Goal: Task Accomplishment & Management: Complete application form

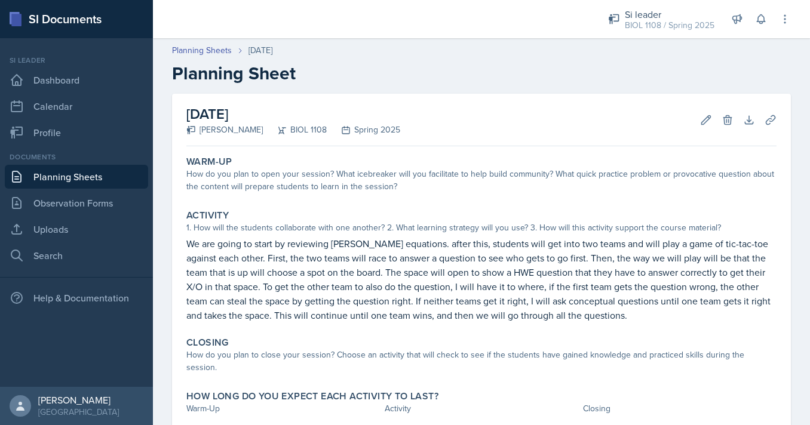
scroll to position [62, 0]
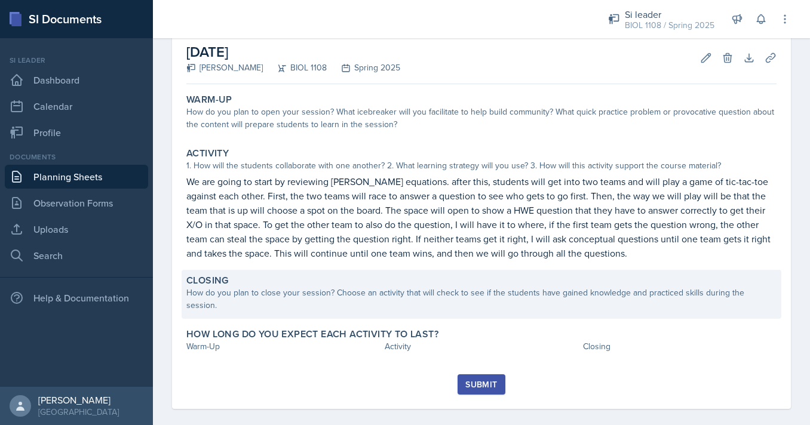
click at [330, 284] on div "Closing" at bounding box center [481, 281] width 590 height 12
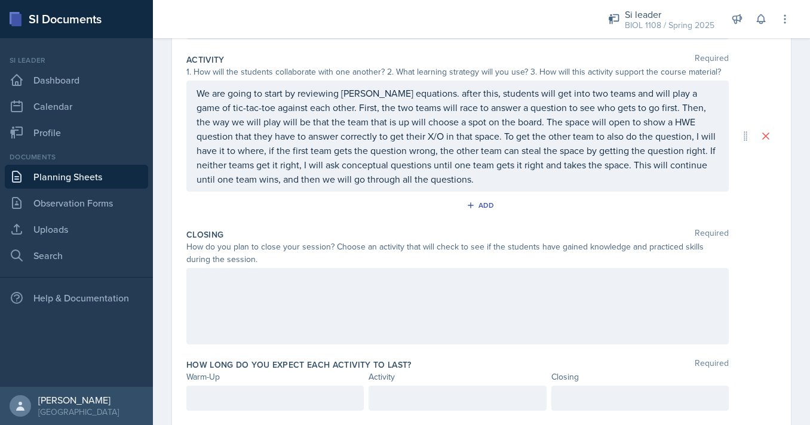
scroll to position [242, 0]
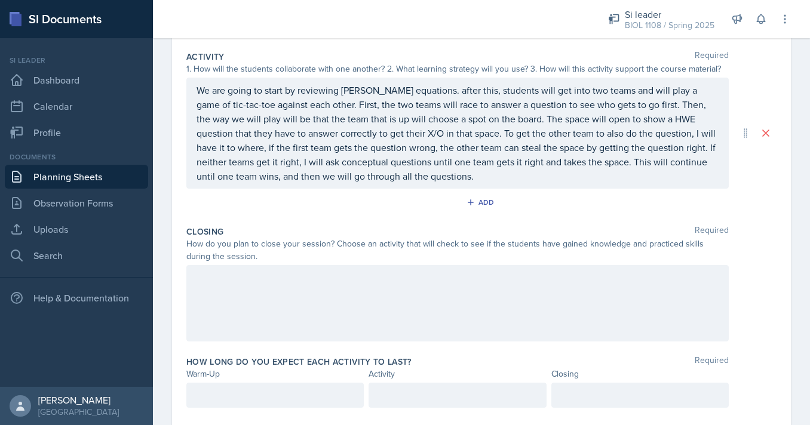
click at [319, 313] on div at bounding box center [457, 303] width 542 height 76
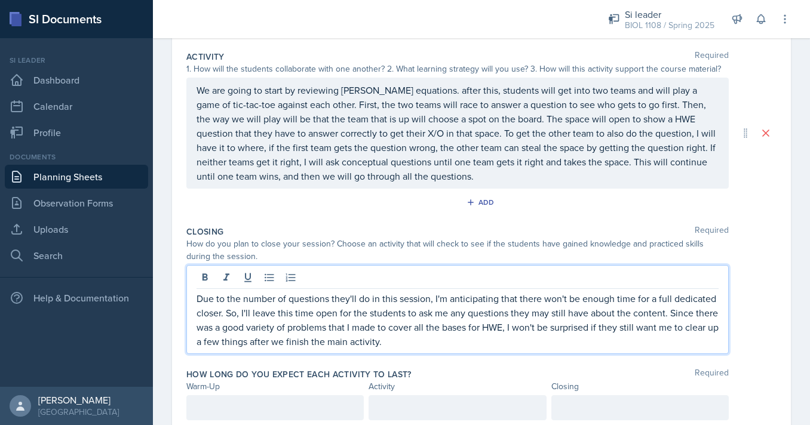
scroll to position [285, 0]
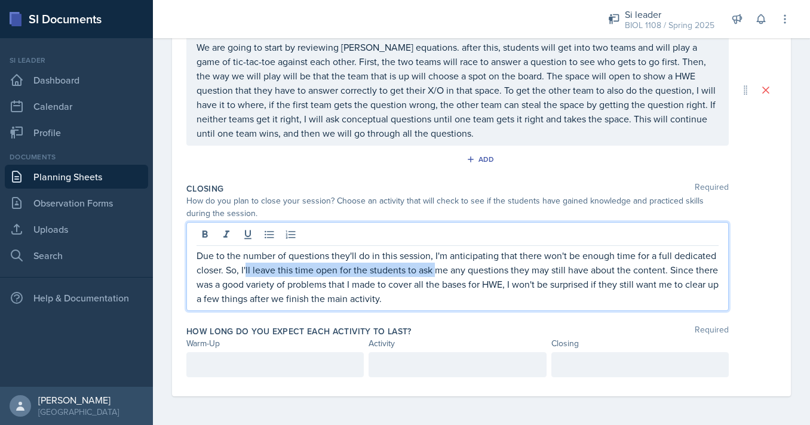
drag, startPoint x: 245, startPoint y: 269, endPoint x: 435, endPoint y: 269, distance: 190.5
click at [435, 269] on p "Due to the number of questions they'll do in this session, I'm anticipating tha…" at bounding box center [457, 276] width 522 height 57
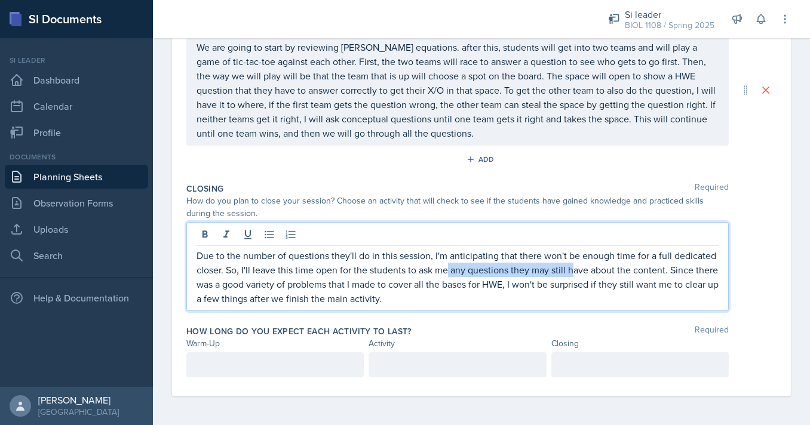
drag, startPoint x: 447, startPoint y: 269, endPoint x: 588, endPoint y: 269, distance: 140.9
click at [588, 269] on p "Due to the number of questions they'll do in this session, I'm anticipating tha…" at bounding box center [457, 276] width 522 height 57
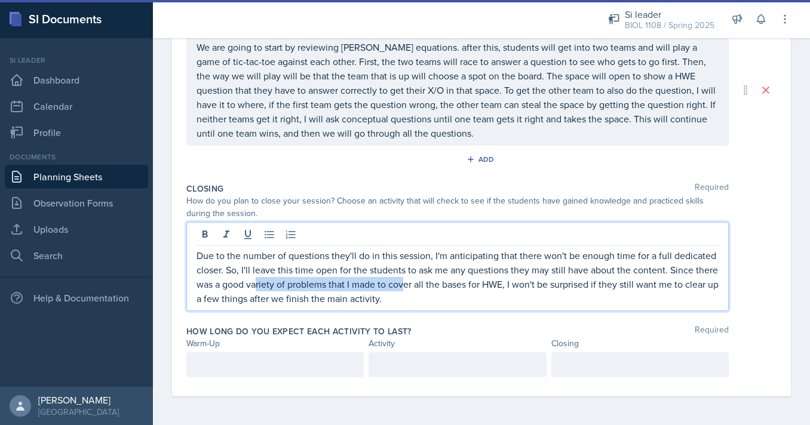
drag, startPoint x: 255, startPoint y: 282, endPoint x: 420, endPoint y: 282, distance: 164.8
click at [420, 282] on p "Due to the number of questions they'll do in this session, I'm anticipating tha…" at bounding box center [457, 276] width 522 height 57
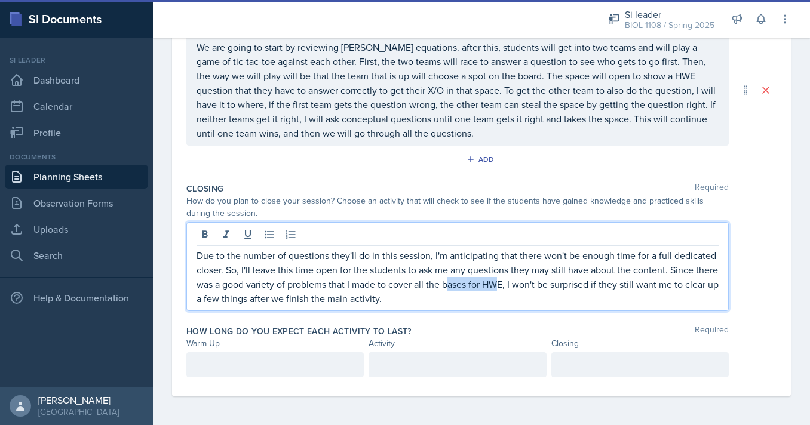
drag, startPoint x: 459, startPoint y: 283, endPoint x: 500, endPoint y: 283, distance: 41.8
click at [500, 283] on p "Due to the number of questions they'll do in this session, I'm anticipating tha…" at bounding box center [457, 276] width 522 height 57
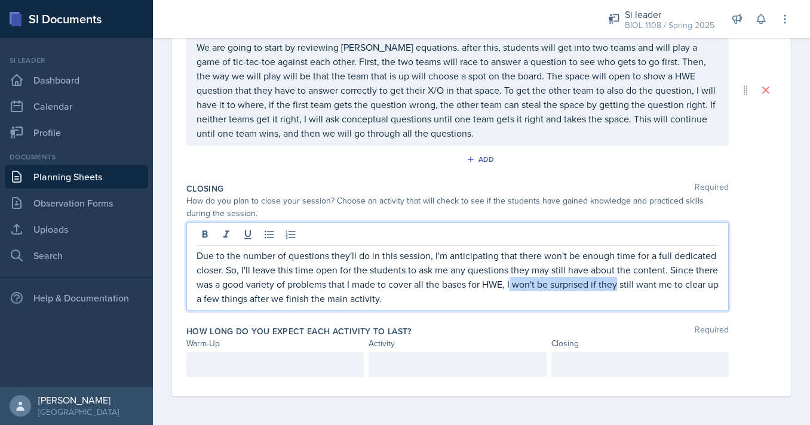
drag, startPoint x: 511, startPoint y: 285, endPoint x: 629, endPoint y: 285, distance: 118.2
click at [629, 285] on p "Due to the number of questions they'll do in this session, I'm anticipating tha…" at bounding box center [457, 276] width 522 height 57
click at [650, 287] on p "Due to the number of questions they'll do in this session, I'm anticipating tha…" at bounding box center [457, 276] width 522 height 57
click at [479, 297] on p "Due to the number of questions they'll do in this session, I'm anticipating tha…" at bounding box center [457, 276] width 522 height 57
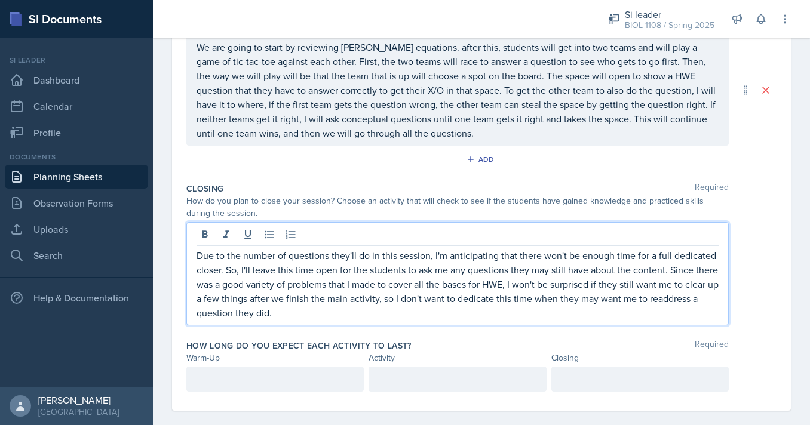
scroll to position [299, 0]
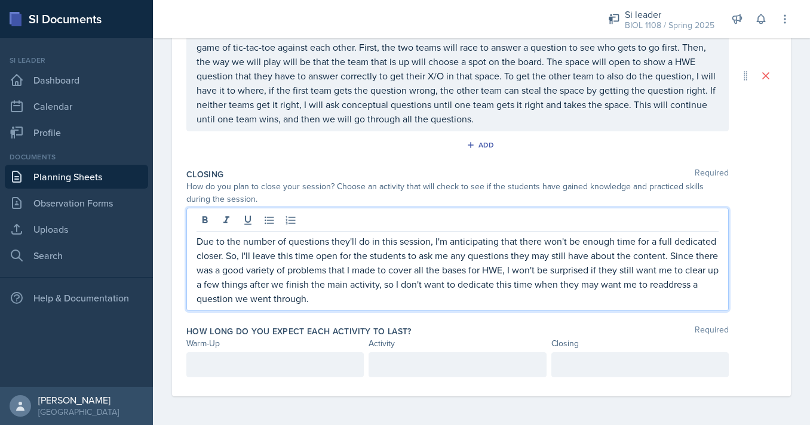
click at [305, 366] on div at bounding box center [274, 364] width 177 height 25
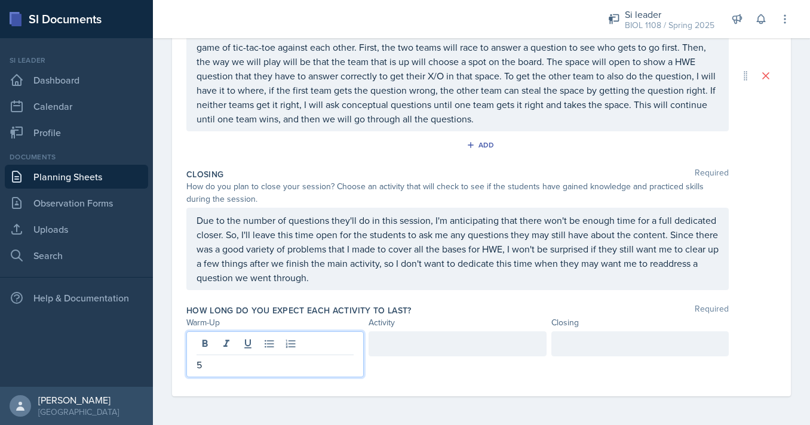
click at [415, 345] on div at bounding box center [456, 343] width 177 height 25
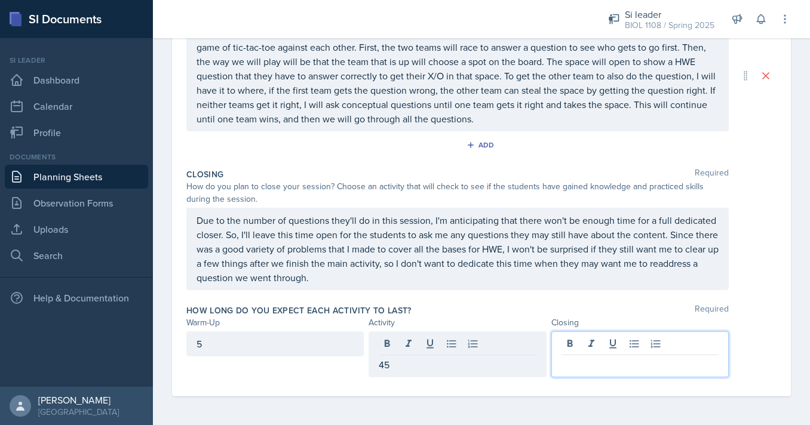
click at [577, 343] on div at bounding box center [639, 354] width 177 height 46
click at [286, 348] on div "5" at bounding box center [274, 343] width 177 height 25
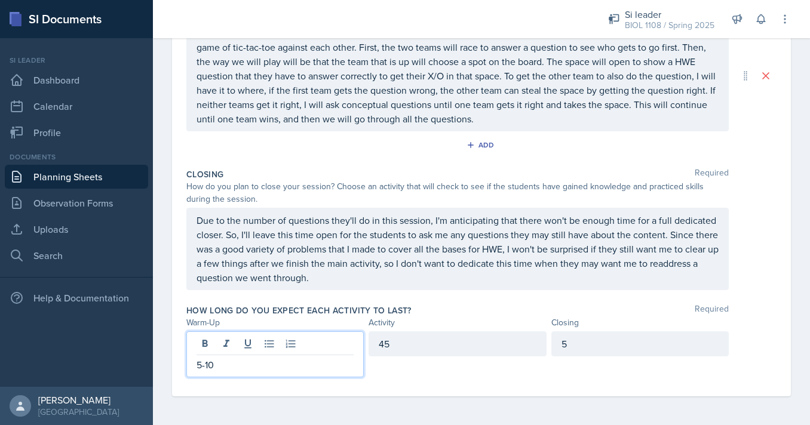
click at [442, 316] on div "Activity" at bounding box center [456, 322] width 177 height 13
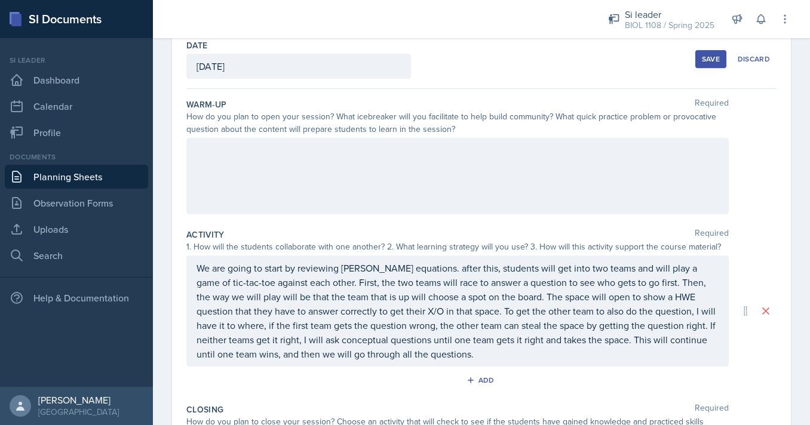
scroll to position [0, 0]
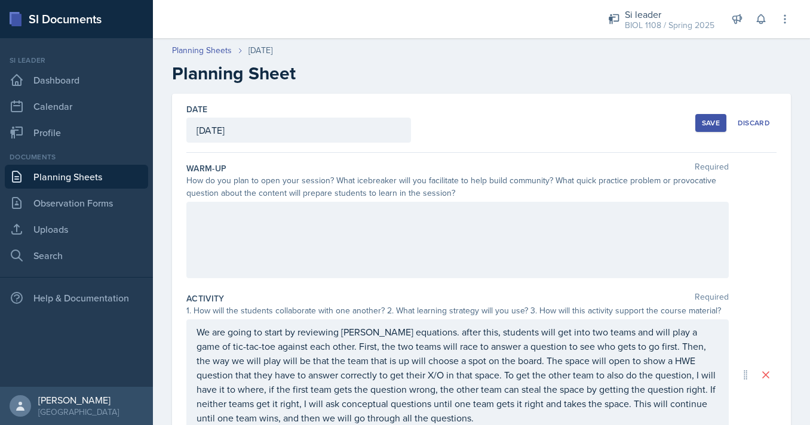
click at [707, 130] on button "Save" at bounding box center [710, 123] width 31 height 18
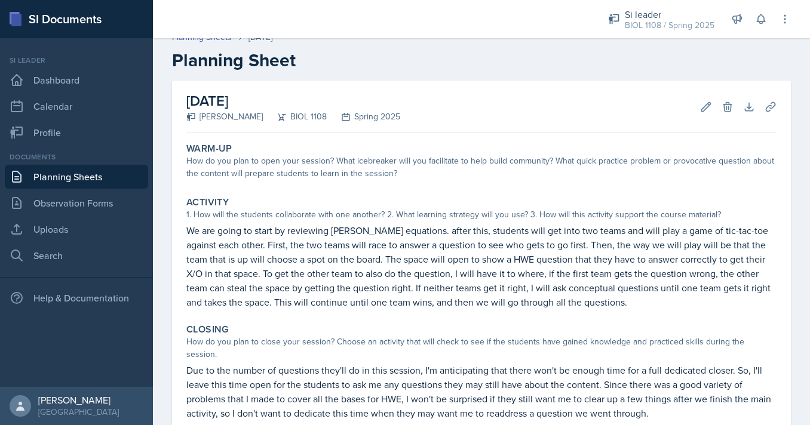
scroll to position [33, 0]
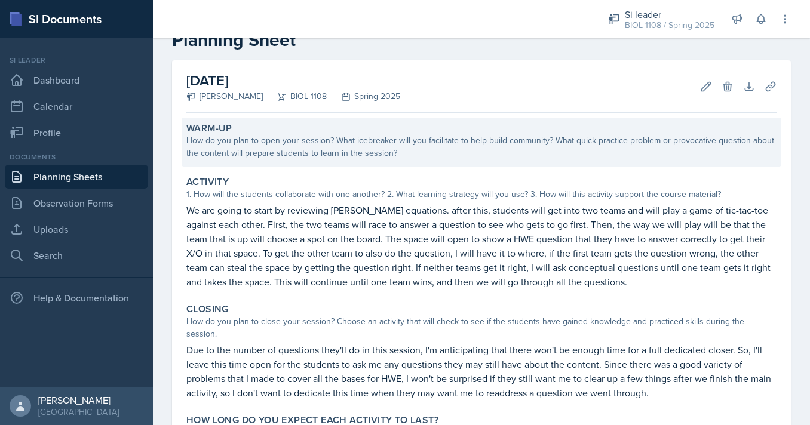
click at [471, 148] on div "How do you plan to open your session? What icebreaker will you facilitate to he…" at bounding box center [481, 146] width 590 height 25
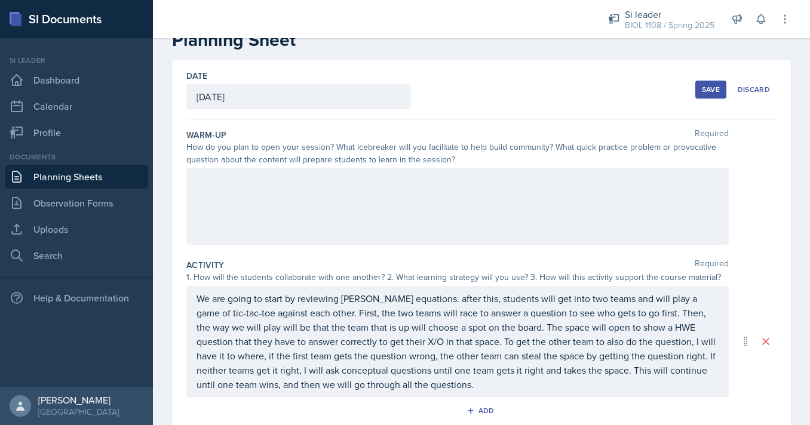
click at [458, 201] on div at bounding box center [457, 206] width 542 height 76
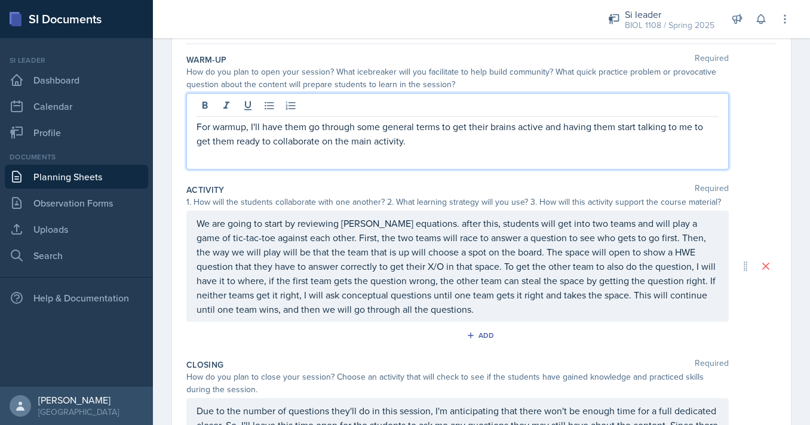
scroll to position [129, 0]
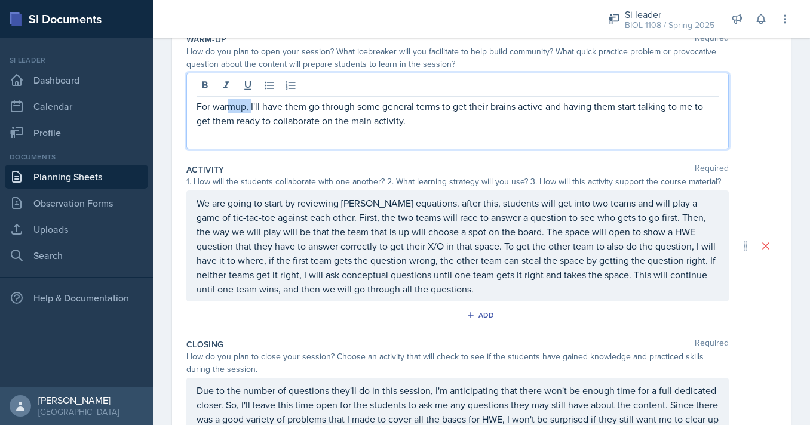
drag, startPoint x: 251, startPoint y: 107, endPoint x: 191, endPoint y: 107, distance: 60.3
click at [191, 107] on div "For warmup, I'll have them go through some general terms to get their brains ac…" at bounding box center [457, 111] width 542 height 76
click at [401, 125] on p "I'll have them go through some general terms to get their brains active and hav…" at bounding box center [457, 113] width 522 height 29
click at [744, 146] on div "I'll have them go through some general terms to get their brains active and hav…" at bounding box center [481, 111] width 590 height 76
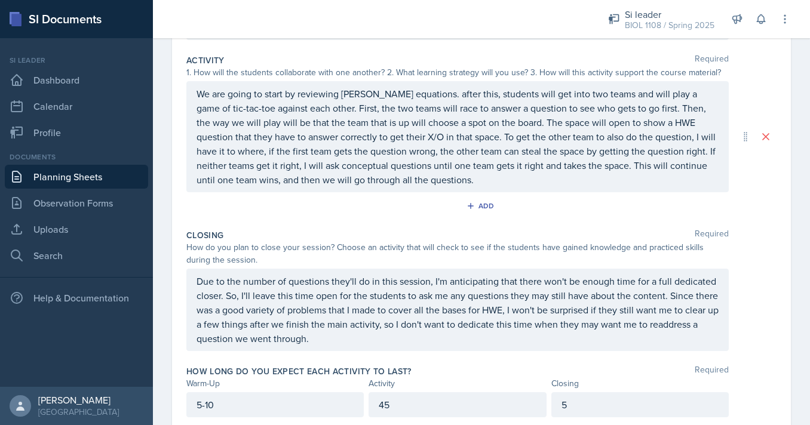
scroll to position [246, 0]
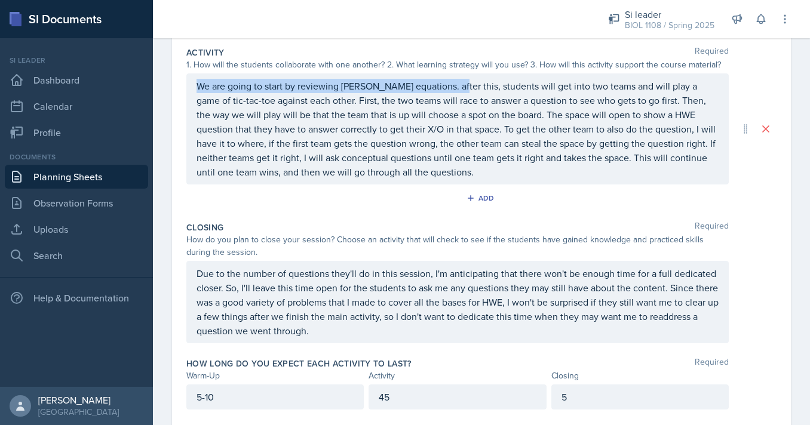
click at [463, 87] on div "We are going to start by reviewing [PERSON_NAME] equations. after this, student…" at bounding box center [457, 128] width 542 height 111
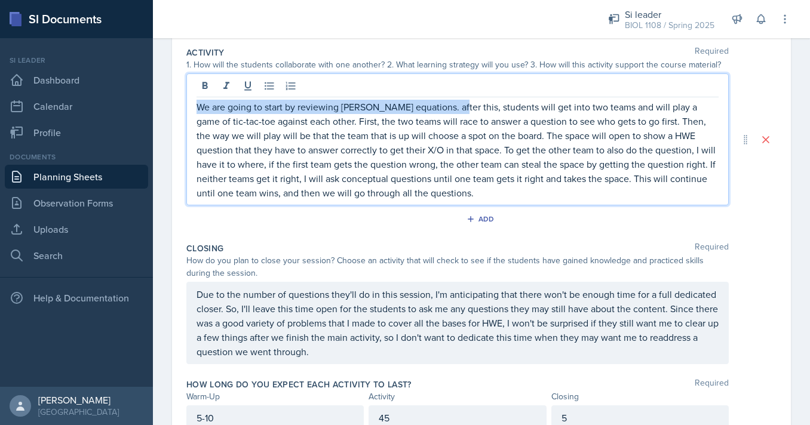
click at [460, 111] on p "We are going to start by reviewing [PERSON_NAME] equations. after this, student…" at bounding box center [457, 150] width 522 height 100
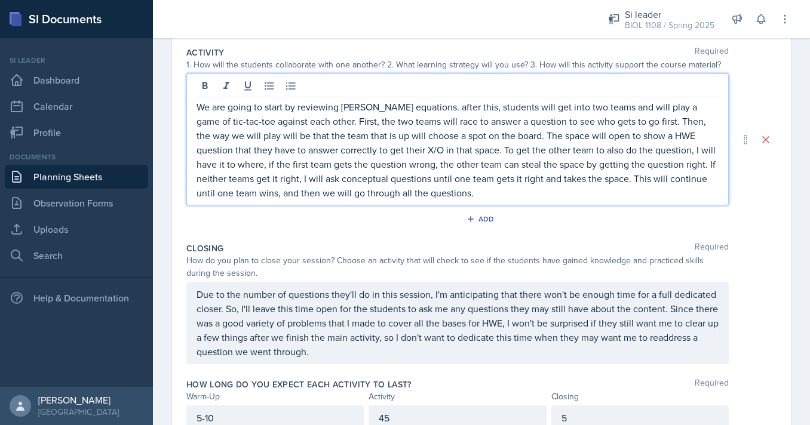
click at [464, 111] on p "We are going to start by reviewing [PERSON_NAME] equations. after this, student…" at bounding box center [457, 150] width 522 height 100
click at [764, 99] on div "We are going to start by reviewing [PERSON_NAME] equations. After this, student…" at bounding box center [481, 139] width 590 height 132
click at [468, 174] on p "We are going to start by reviewing [PERSON_NAME] equations. After this, student…" at bounding box center [457, 150] width 522 height 100
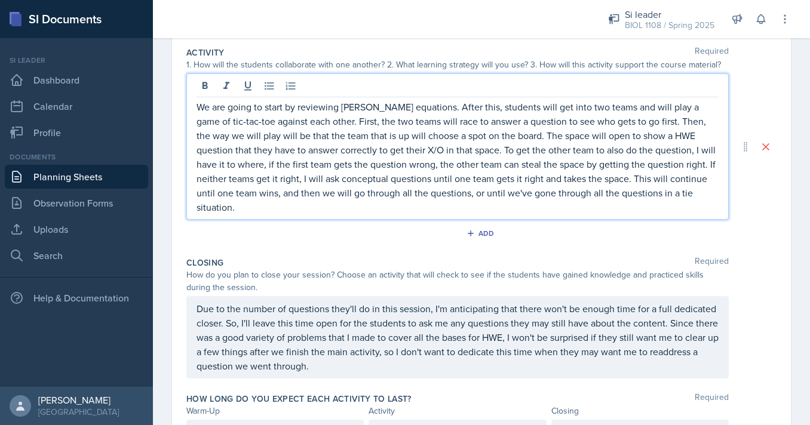
click at [743, 226] on div "Add" at bounding box center [481, 236] width 590 height 23
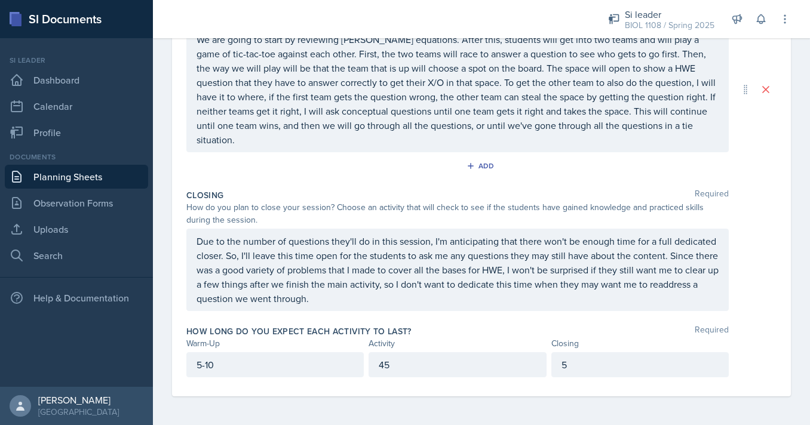
scroll to position [313, 0]
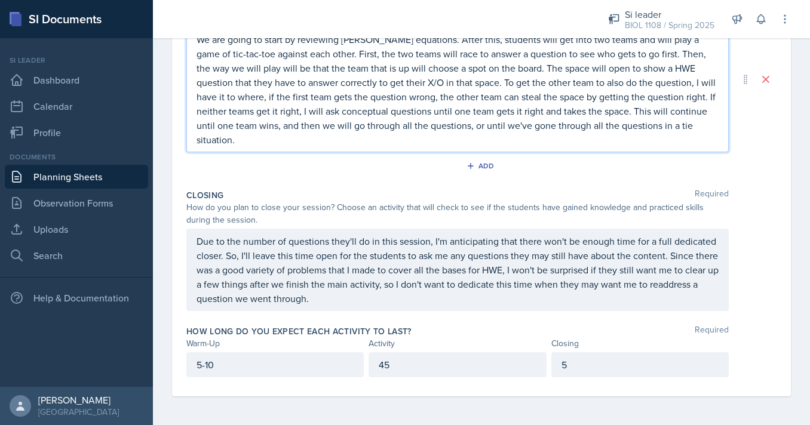
click at [693, 131] on p "We are going to start by reviewing [PERSON_NAME] equations. After this, student…" at bounding box center [457, 89] width 522 height 115
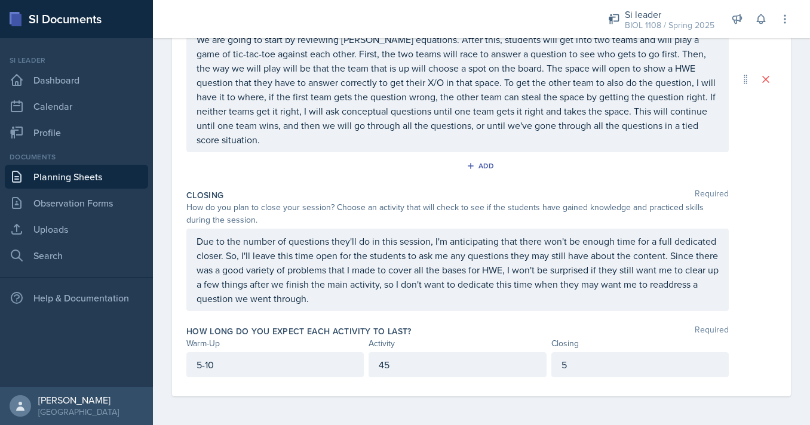
click at [739, 187] on div "Closing Required How do you plan to close your session? Choose an activity that…" at bounding box center [481, 253] width 590 height 136
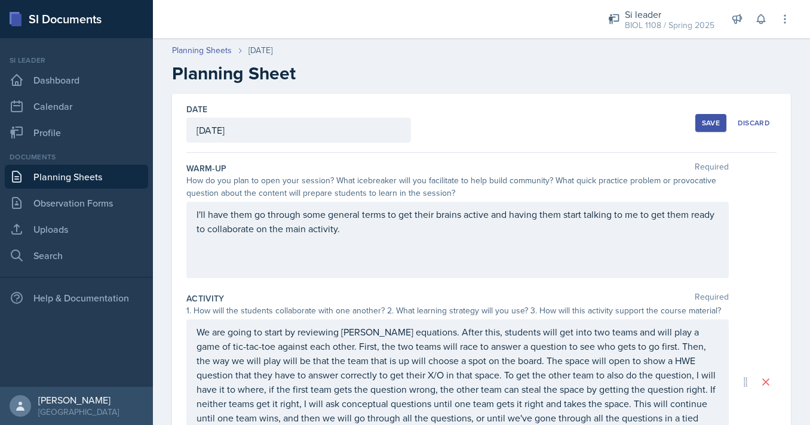
click at [702, 124] on button "Save" at bounding box center [710, 123] width 31 height 18
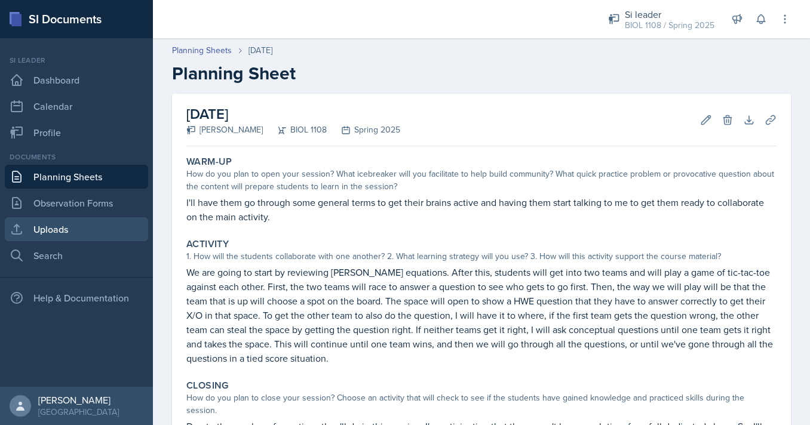
click at [51, 235] on link "Uploads" at bounding box center [76, 229] width 143 height 24
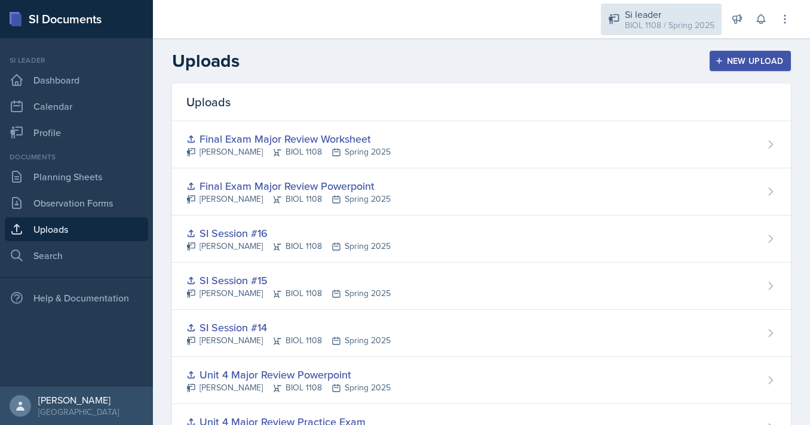
click at [641, 27] on div "BIOL 1108 / Spring 2025" at bounding box center [670, 25] width 90 height 13
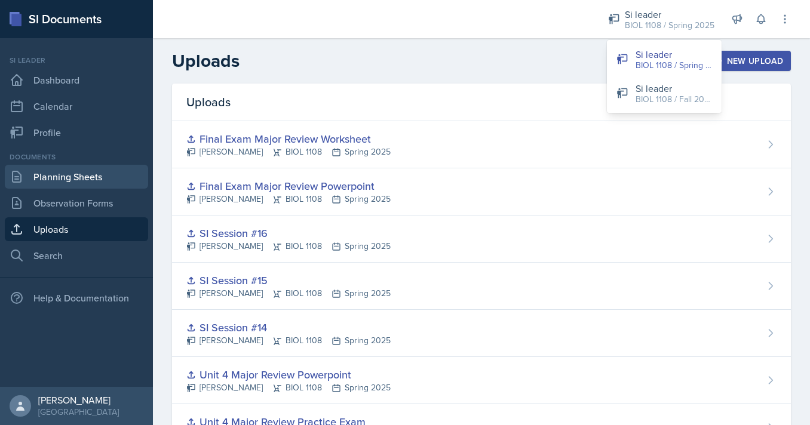
click at [45, 181] on link "Planning Sheets" at bounding box center [76, 177] width 143 height 24
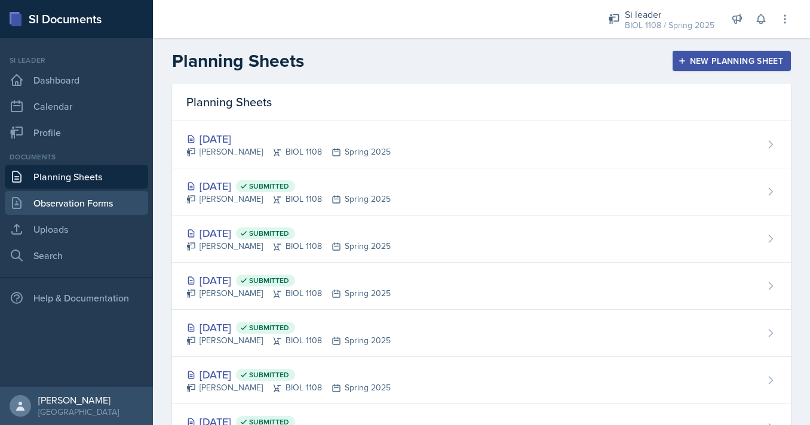
click at [59, 199] on link "Observation Forms" at bounding box center [76, 203] width 143 height 24
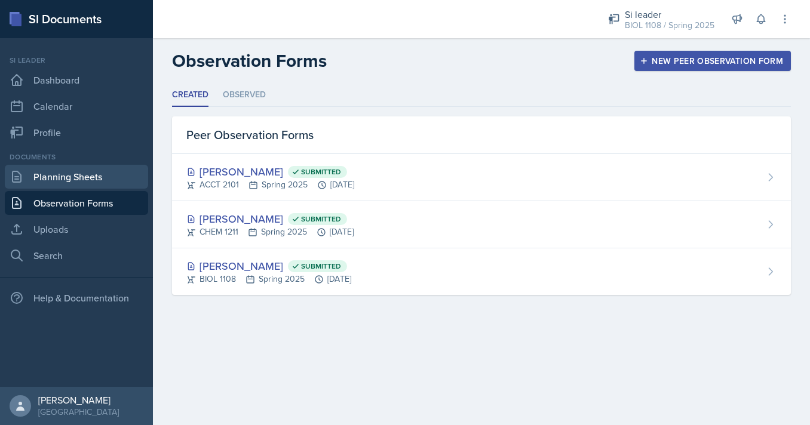
click at [78, 173] on link "Planning Sheets" at bounding box center [76, 177] width 143 height 24
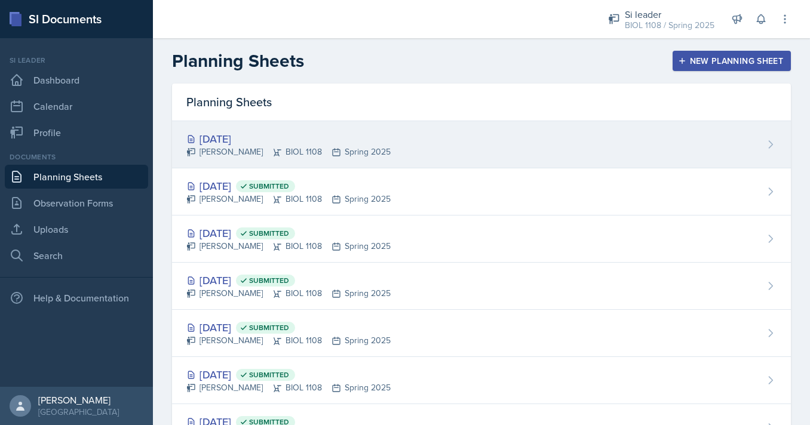
click at [359, 146] on div "[DATE]" at bounding box center [288, 139] width 204 height 16
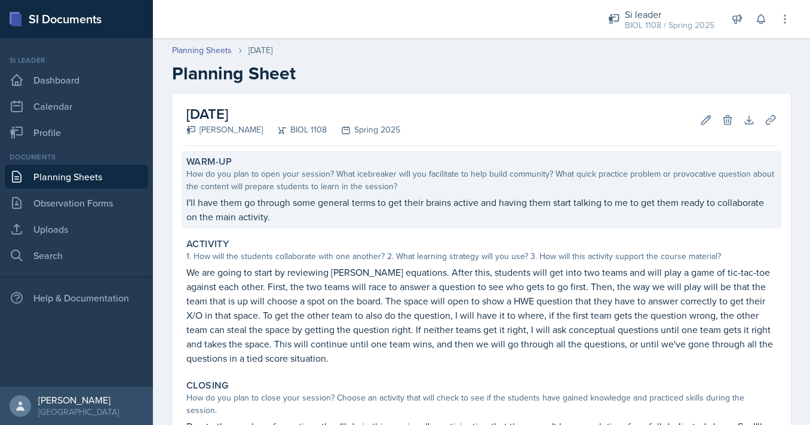
click at [231, 199] on p "I'll have them go through some general terms to get their brains active and hav…" at bounding box center [481, 209] width 590 height 29
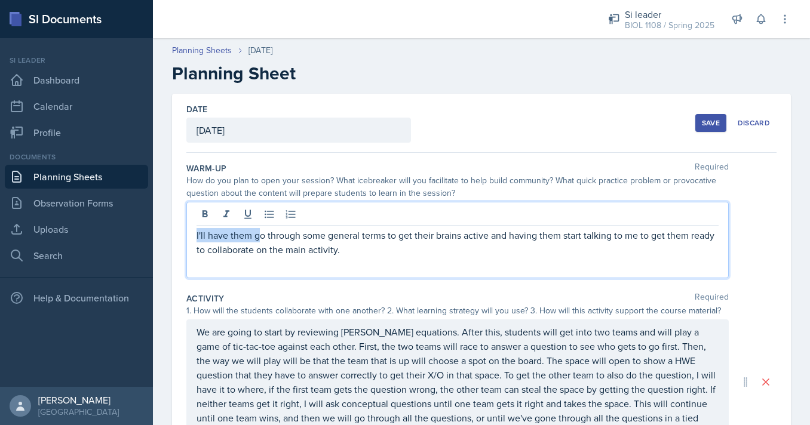
click at [260, 220] on div "I'll have them go through some general terms to get their brains active and hav…" at bounding box center [457, 240] width 542 height 76
click at [260, 220] on div at bounding box center [457, 216] width 522 height 20
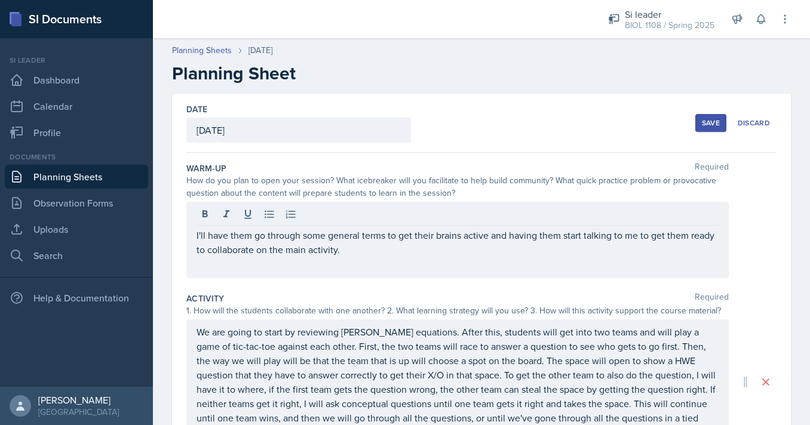
click at [260, 220] on div at bounding box center [457, 216] width 522 height 20
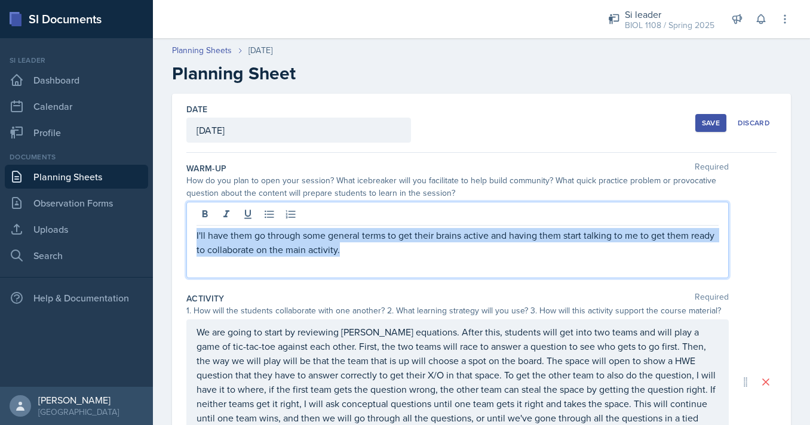
drag, startPoint x: 342, startPoint y: 250, endPoint x: 171, endPoint y: 227, distance: 171.6
click at [186, 227] on div "I'll have them go through some general terms to get their brains active and hav…" at bounding box center [457, 240] width 542 height 76
copy p "I'll have them go through some general terms to get their brains active and hav…"
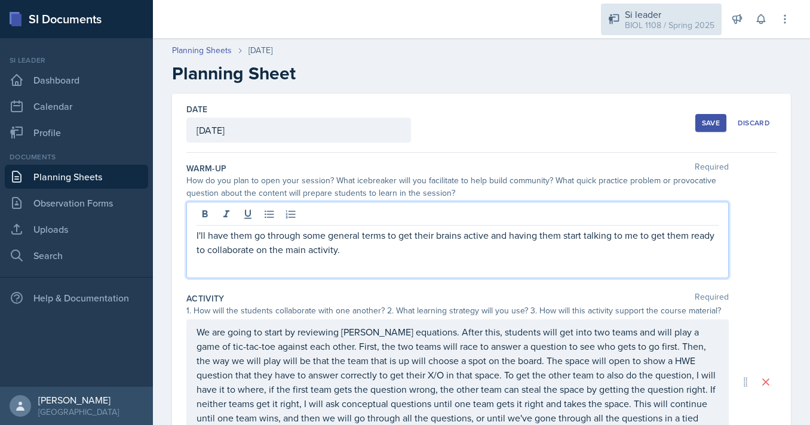
click at [641, 26] on div "BIOL 1108 / Spring 2025" at bounding box center [670, 25] width 90 height 13
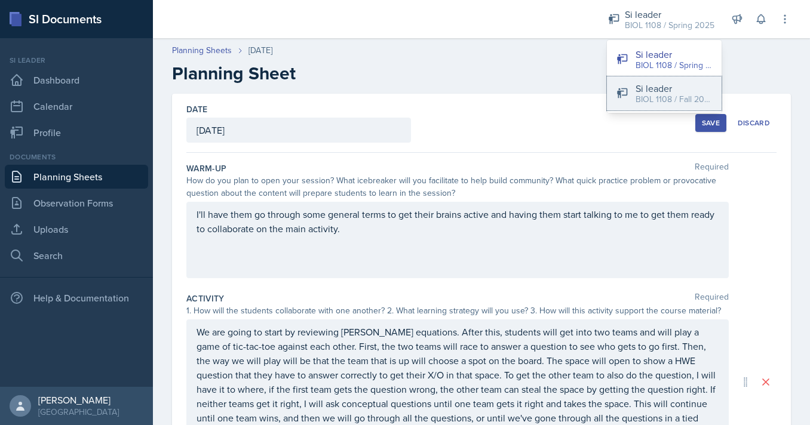
click at [629, 101] on button "Si leader BIOL 1108 / Fall 2025" at bounding box center [664, 93] width 115 height 34
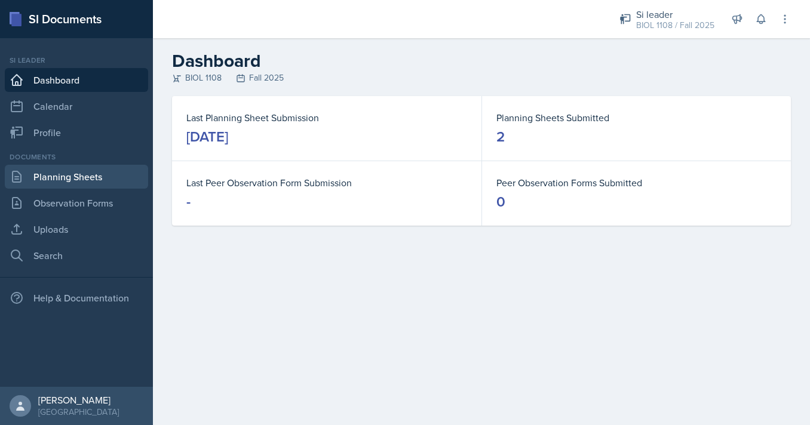
click at [63, 181] on link "Planning Sheets" at bounding box center [76, 177] width 143 height 24
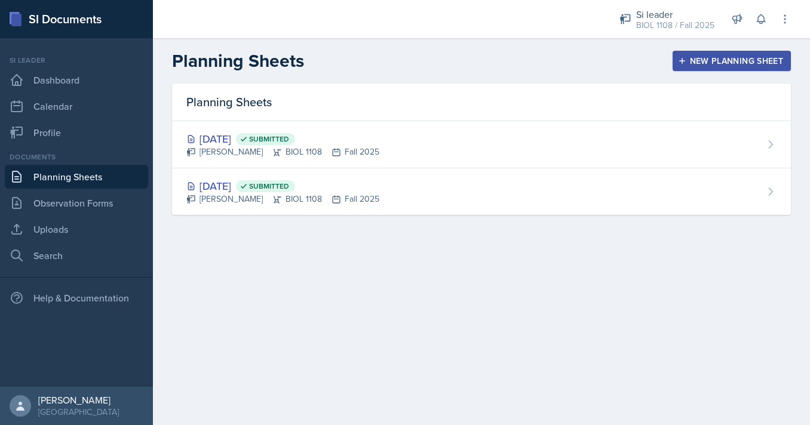
click at [685, 67] on button "New Planning Sheet" at bounding box center [731, 61] width 118 height 20
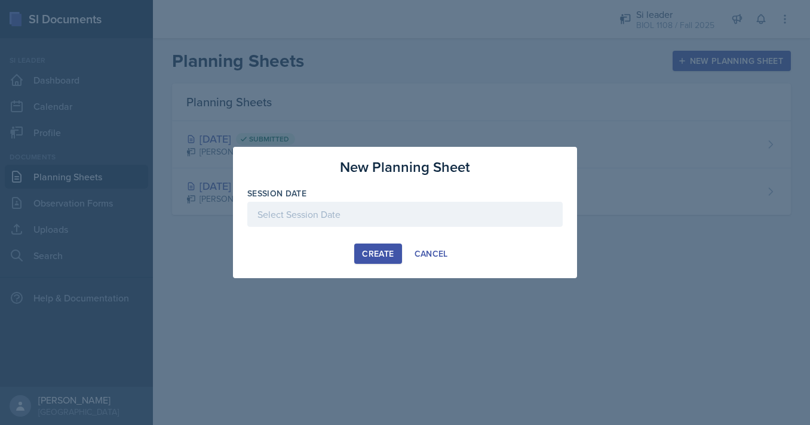
click at [364, 205] on div at bounding box center [404, 214] width 315 height 25
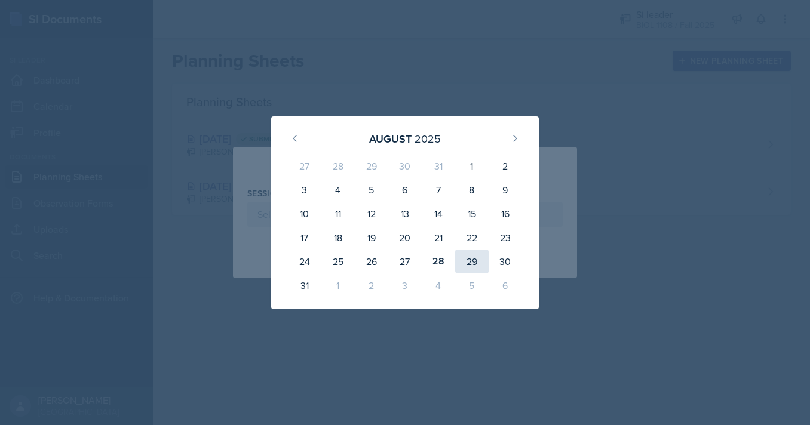
click at [478, 260] on div "29" at bounding box center [471, 262] width 33 height 24
type input "[DATE]"
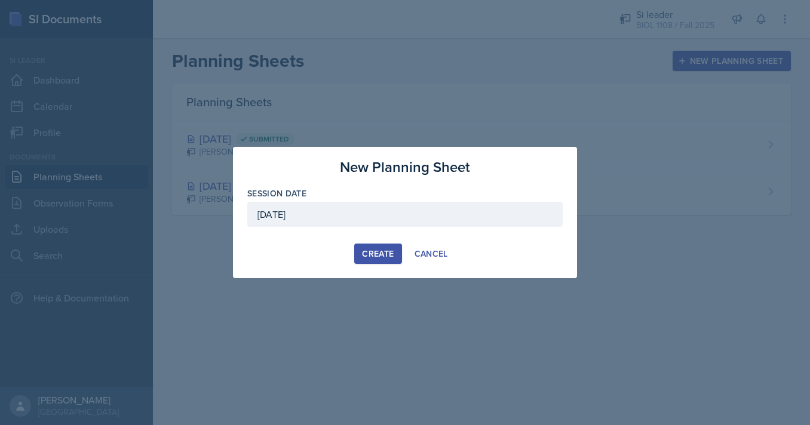
click at [377, 254] on div "Create" at bounding box center [378, 254] width 32 height 10
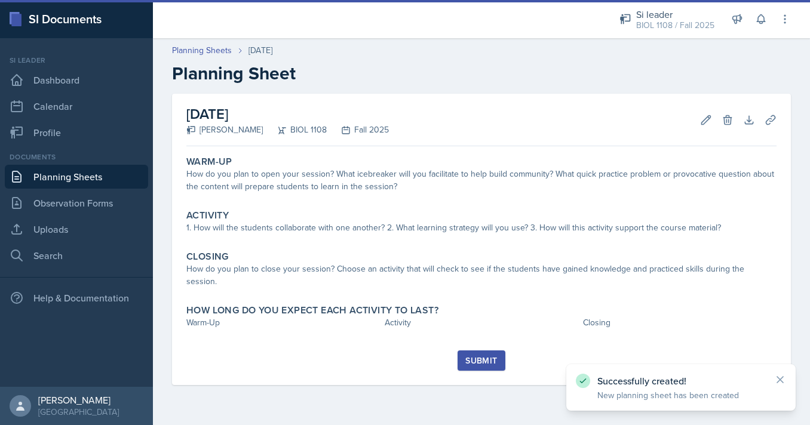
click at [280, 168] on div "How do you plan to open your session? What icebreaker will you facilitate to he…" at bounding box center [481, 180] width 590 height 25
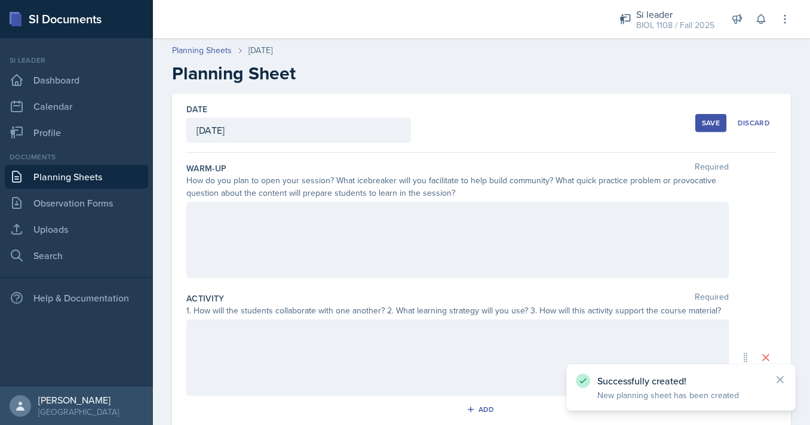
click at [288, 254] on div at bounding box center [457, 240] width 542 height 76
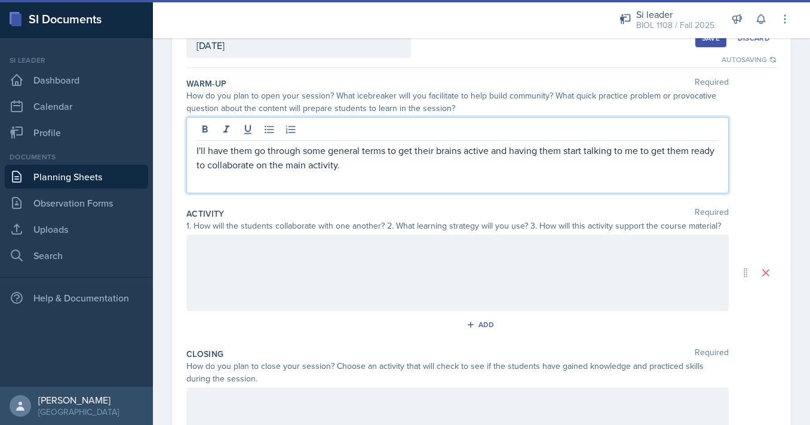
scroll to position [85, 0]
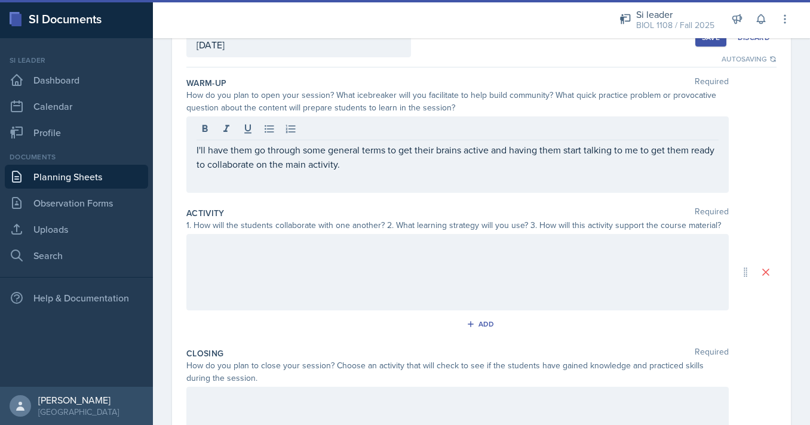
click at [305, 266] on div at bounding box center [457, 272] width 542 height 76
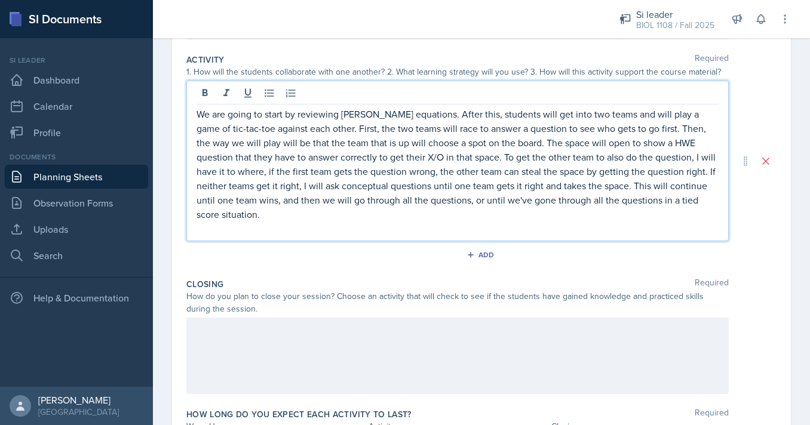
scroll to position [251, 0]
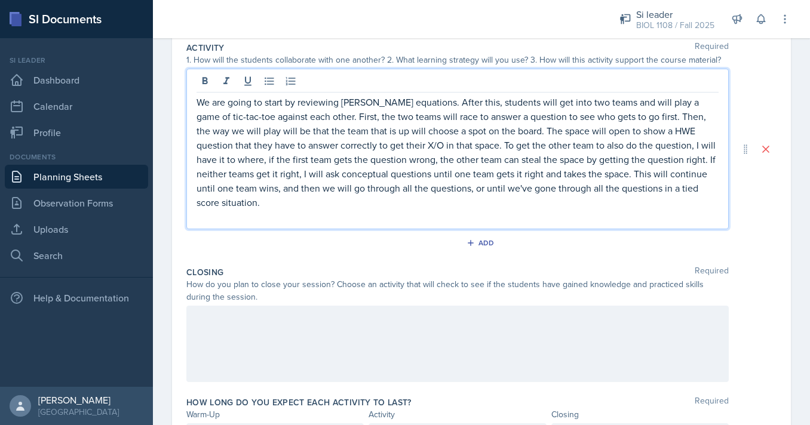
click at [295, 224] on div "We are going to start by reviewing [PERSON_NAME] equations. After this, student…" at bounding box center [457, 149] width 542 height 161
click at [299, 358] on div at bounding box center [457, 344] width 542 height 76
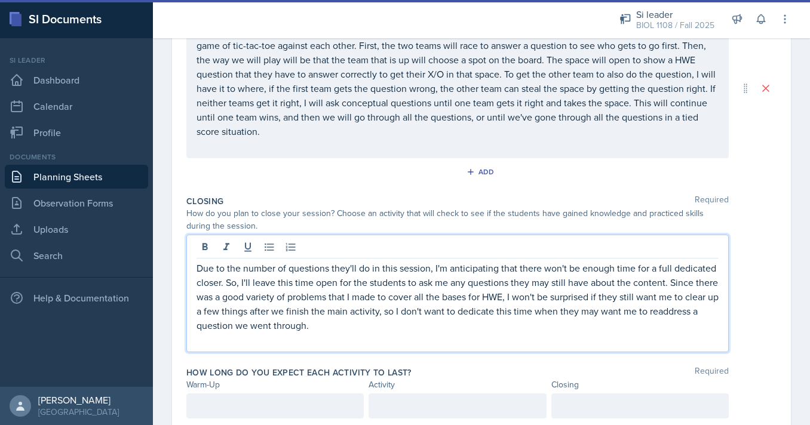
scroll to position [342, 0]
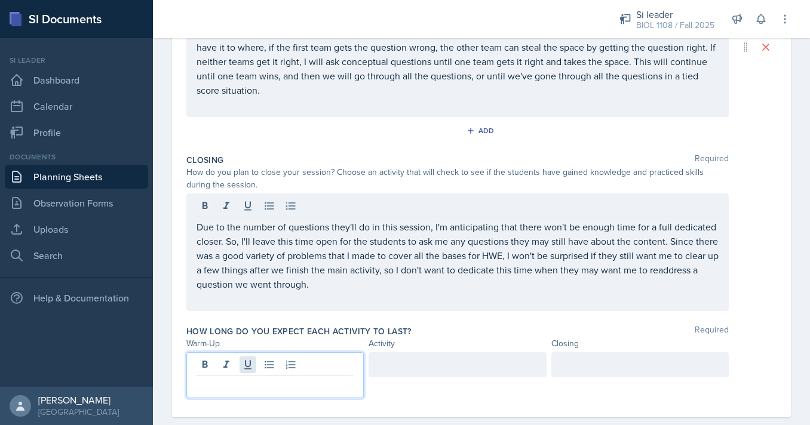
click at [252, 362] on div at bounding box center [274, 375] width 177 height 46
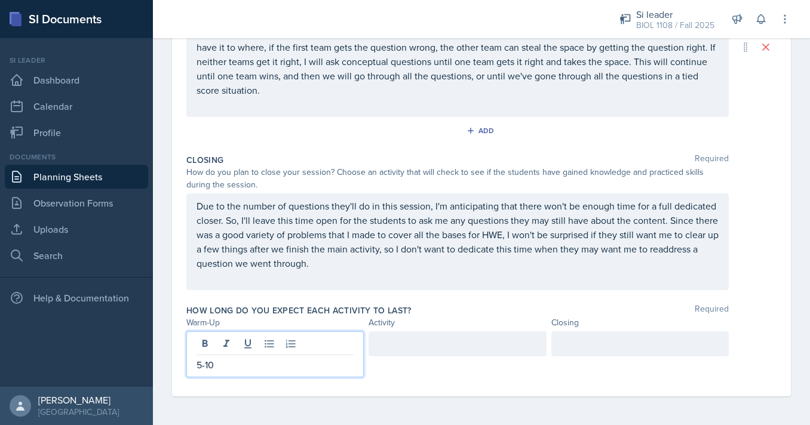
click at [419, 349] on div at bounding box center [456, 343] width 177 height 25
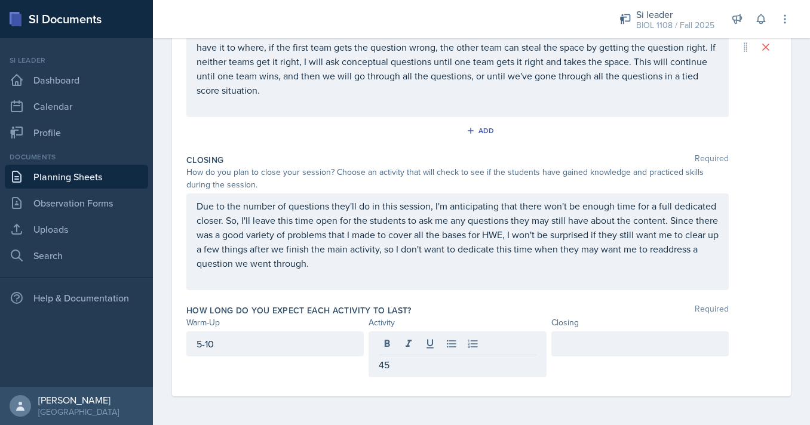
click at [586, 354] on div at bounding box center [639, 343] width 177 height 25
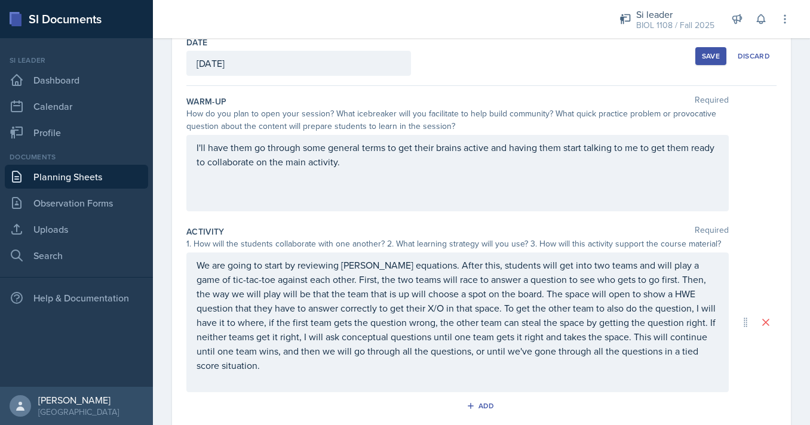
scroll to position [0, 0]
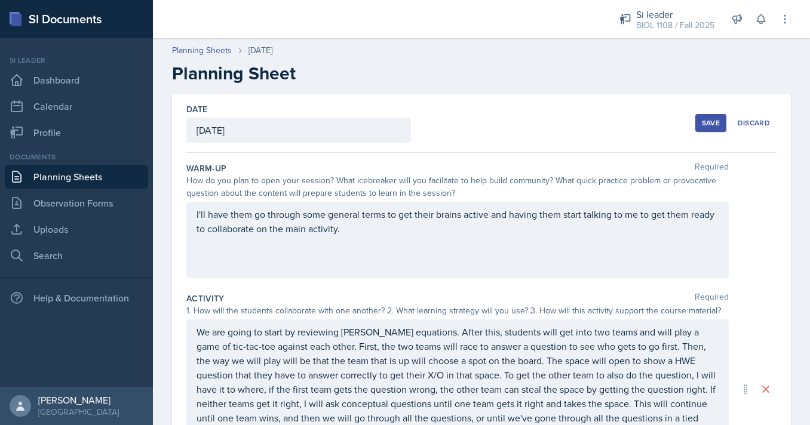
click at [696, 118] on button "Save" at bounding box center [710, 123] width 31 height 18
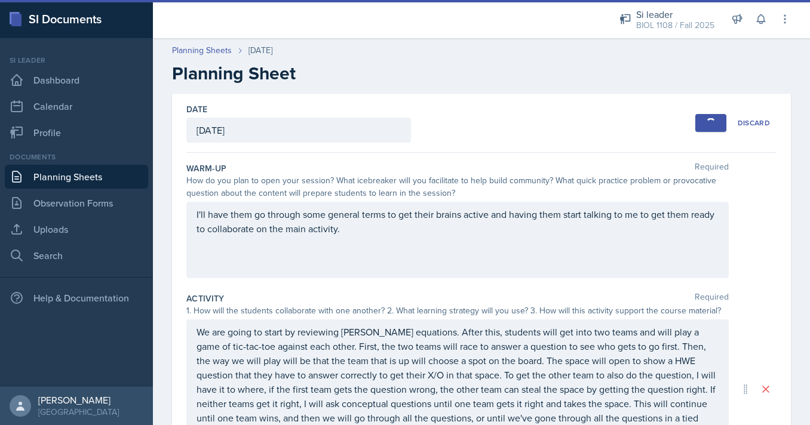
click at [700, 119] on button "Save" at bounding box center [710, 123] width 31 height 18
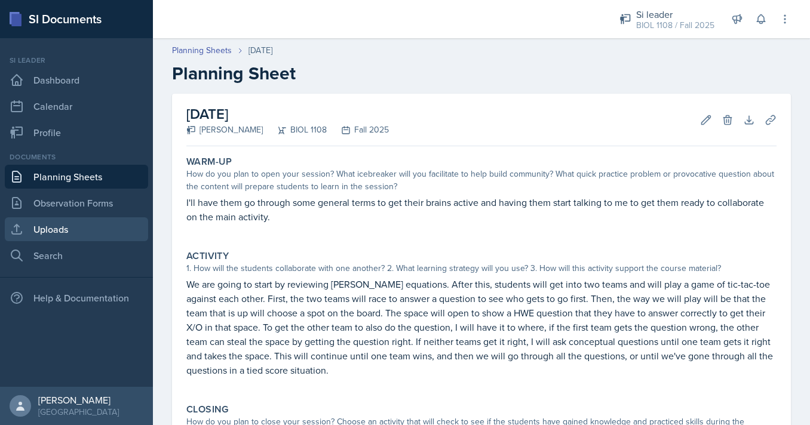
click at [81, 220] on link "Uploads" at bounding box center [76, 229] width 143 height 24
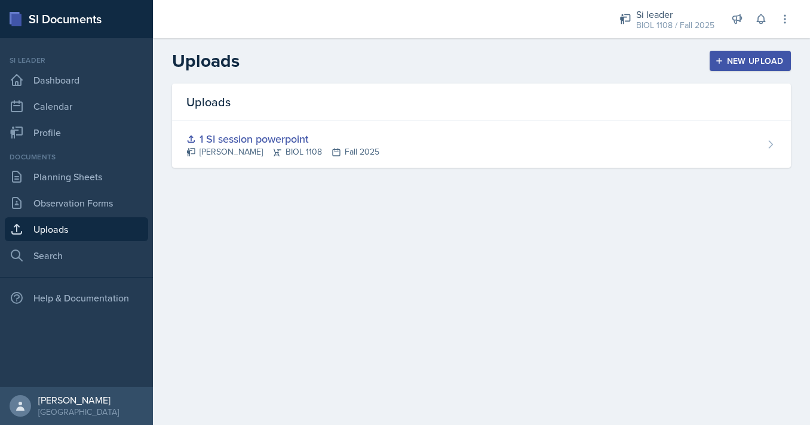
click at [740, 65] on div "New Upload" at bounding box center [750, 61] width 66 height 10
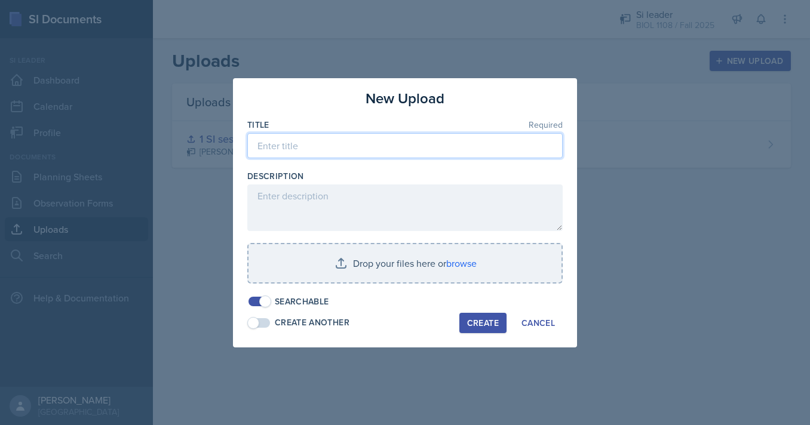
click at [421, 143] on input at bounding box center [404, 145] width 315 height 25
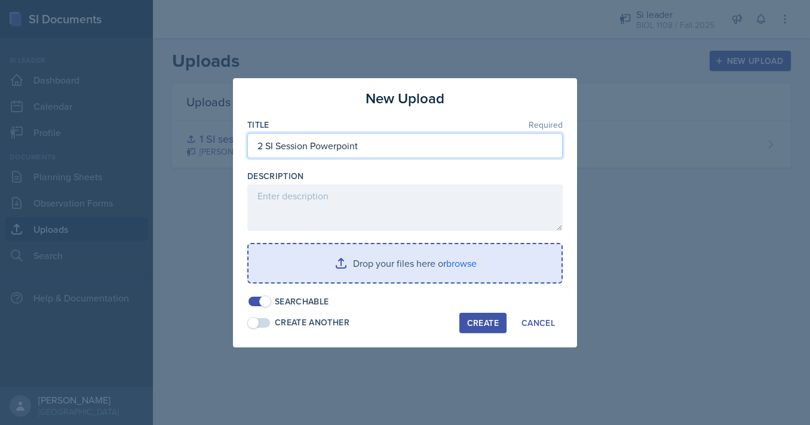
type input "2 SI Session Powerpoint"
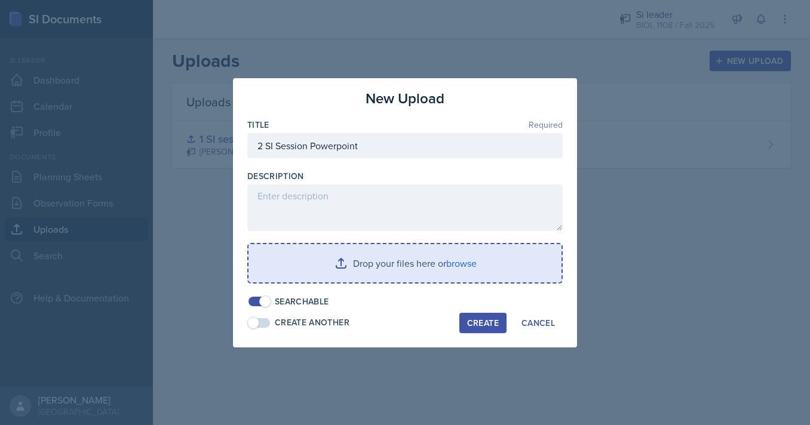
click at [401, 258] on input "file" at bounding box center [404, 263] width 313 height 38
click at [355, 253] on input "file" at bounding box center [404, 263] width 313 height 38
click at [413, 266] on input "file" at bounding box center [404, 263] width 313 height 38
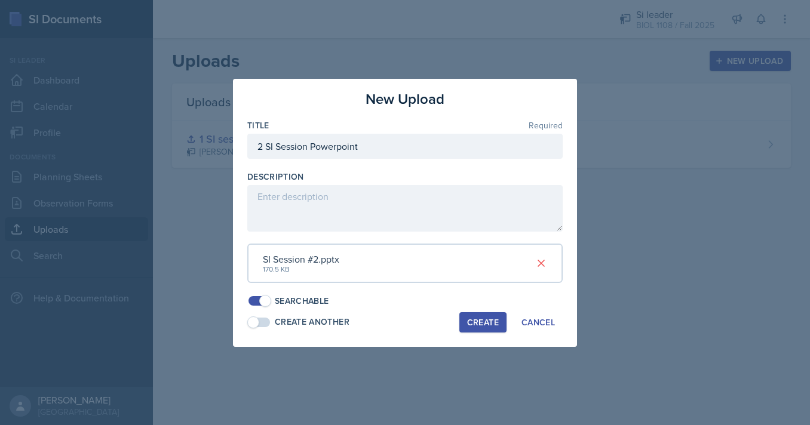
click at [486, 319] on div "Create" at bounding box center [483, 323] width 32 height 10
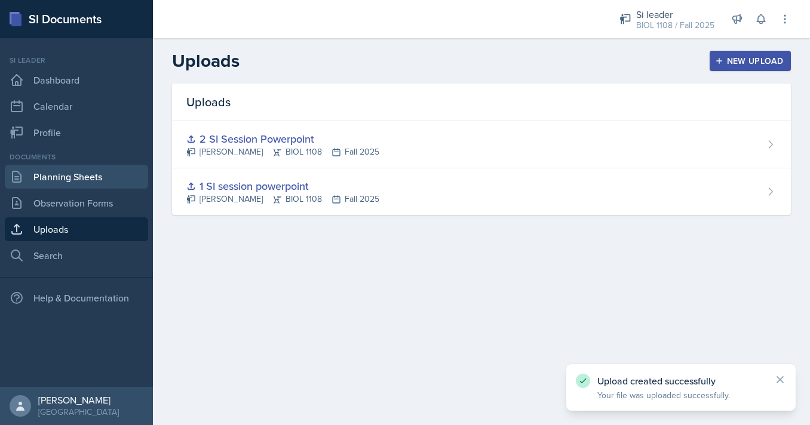
click at [93, 183] on link "Planning Sheets" at bounding box center [76, 177] width 143 height 24
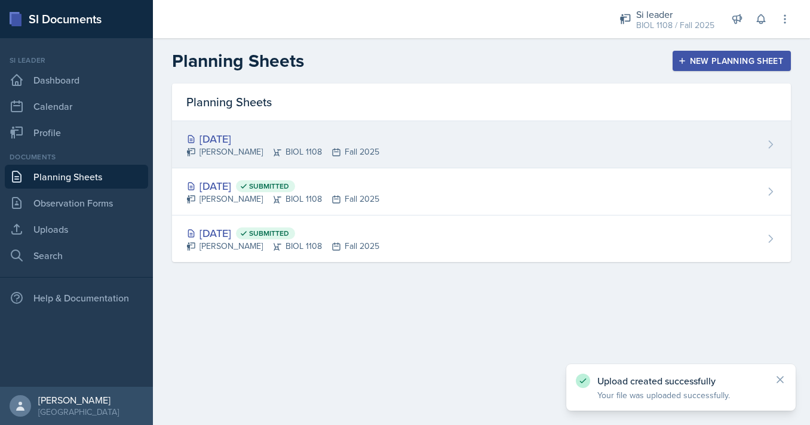
click at [312, 142] on div "[DATE]" at bounding box center [282, 139] width 193 height 16
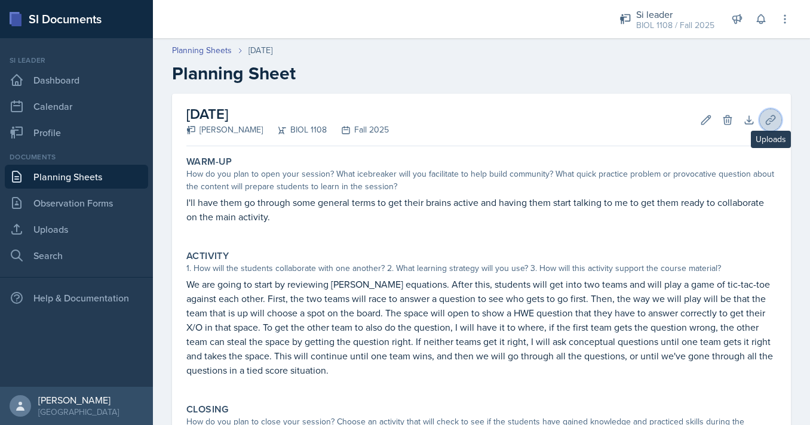
click at [773, 115] on icon at bounding box center [769, 119] width 9 height 9
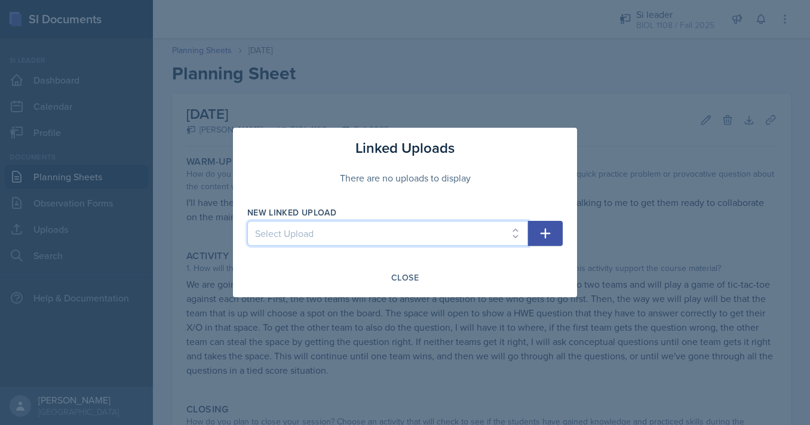
select select "95fd6b69-11c9-4959-84a8-6256b9158694"
click option "2 SI Session Powerpoint" at bounding box center [0, 0] width 0 height 0
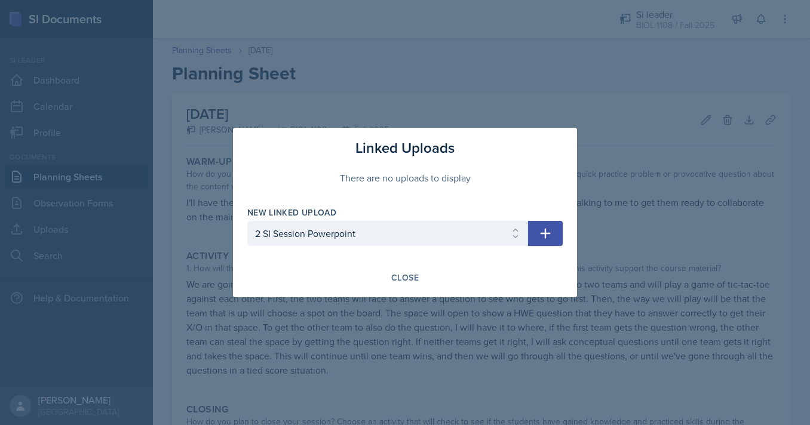
click at [543, 228] on icon "button" at bounding box center [545, 233] width 14 height 14
select select
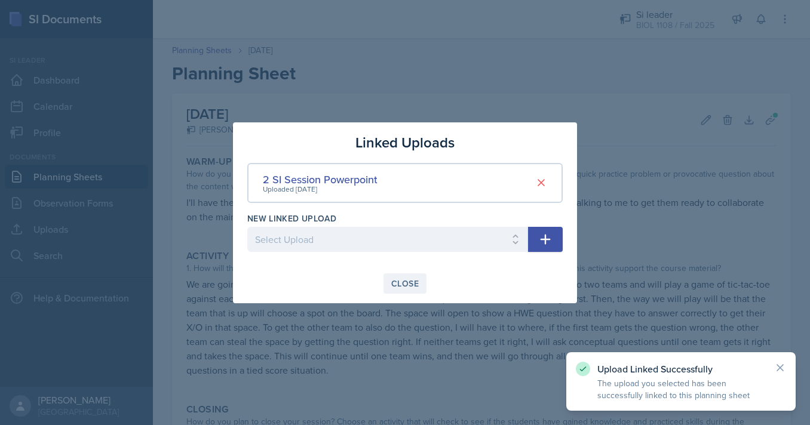
click at [401, 282] on div "Close" at bounding box center [404, 284] width 27 height 10
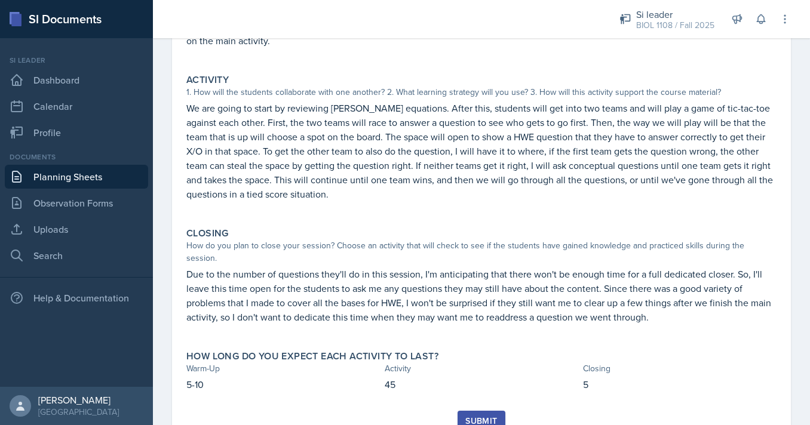
scroll to position [213, 0]
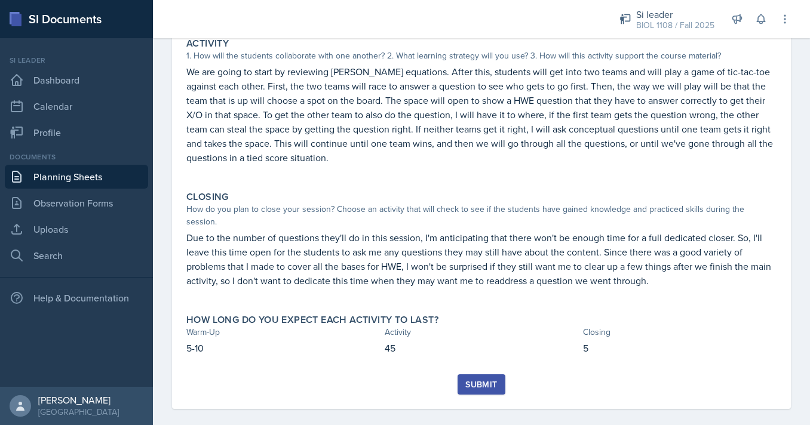
click at [469, 380] on div "Submit" at bounding box center [481, 385] width 32 height 10
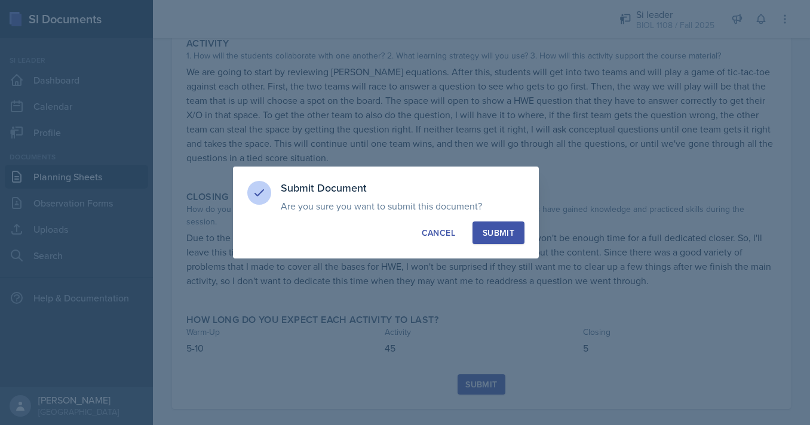
click at [499, 232] on div "Submit" at bounding box center [498, 233] width 32 height 12
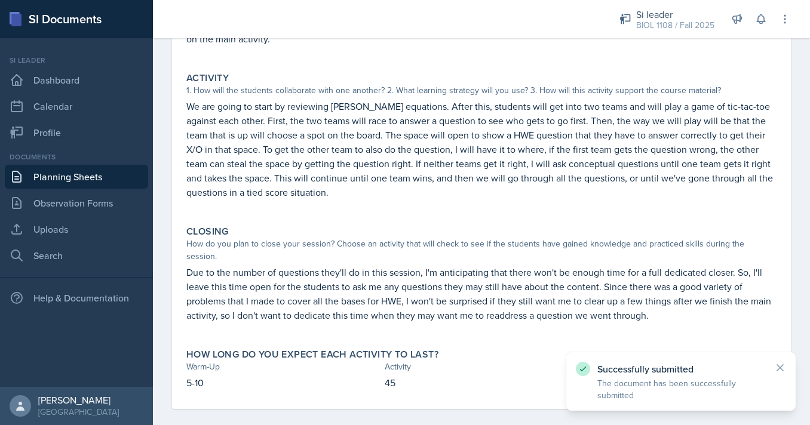
scroll to position [0, 0]
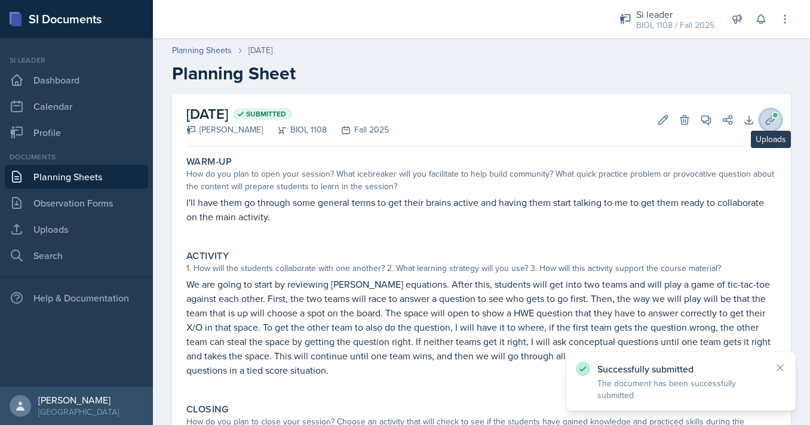
click at [771, 110] on button "Uploads" at bounding box center [770, 119] width 21 height 21
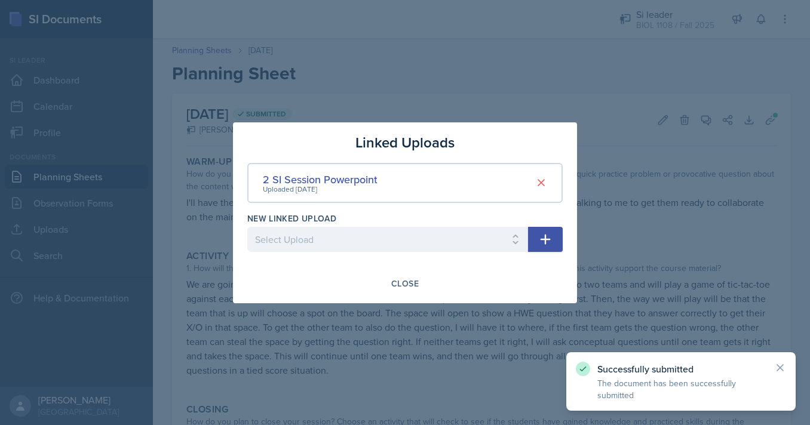
click at [532, 82] on div at bounding box center [405, 212] width 810 height 425
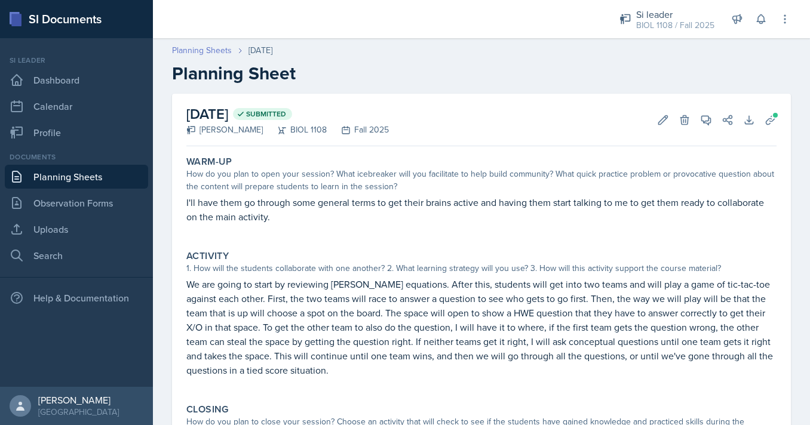
click at [205, 53] on link "Planning Sheets" at bounding box center [202, 50] width 60 height 13
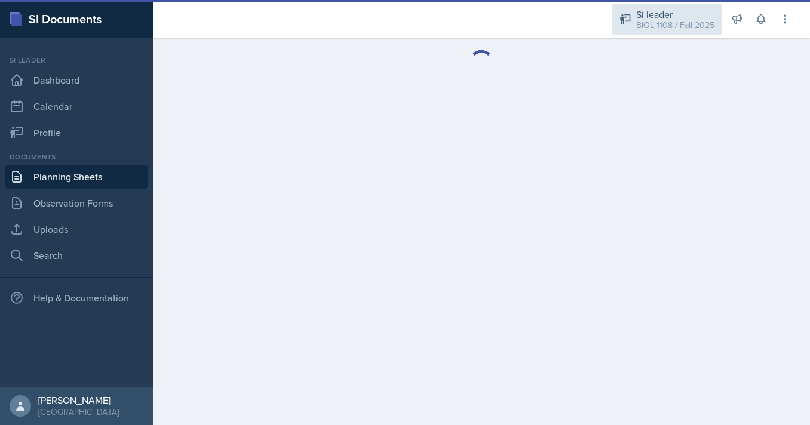
click at [660, 14] on div "Si leader" at bounding box center [675, 14] width 78 height 14
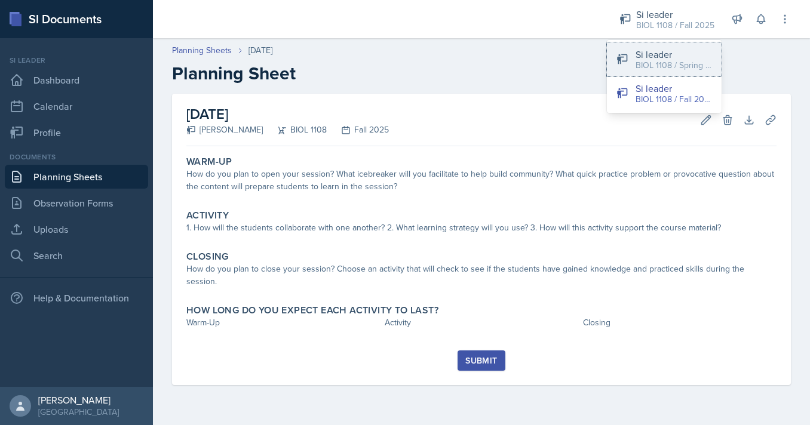
click at [641, 53] on div "Si leader" at bounding box center [673, 54] width 76 height 14
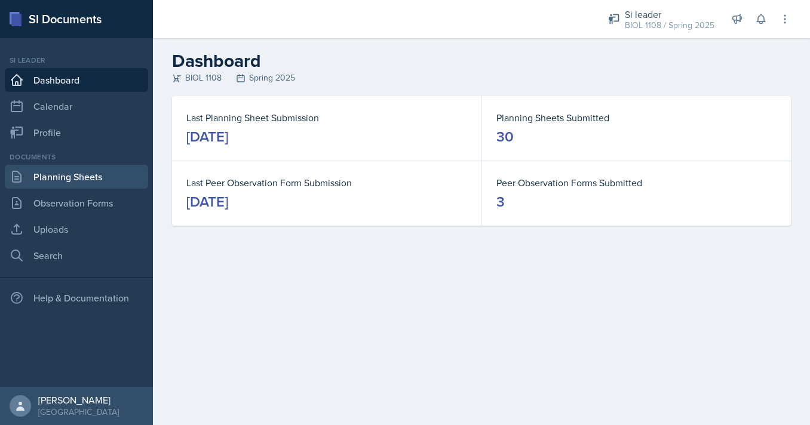
click at [102, 174] on link "Planning Sheets" at bounding box center [76, 177] width 143 height 24
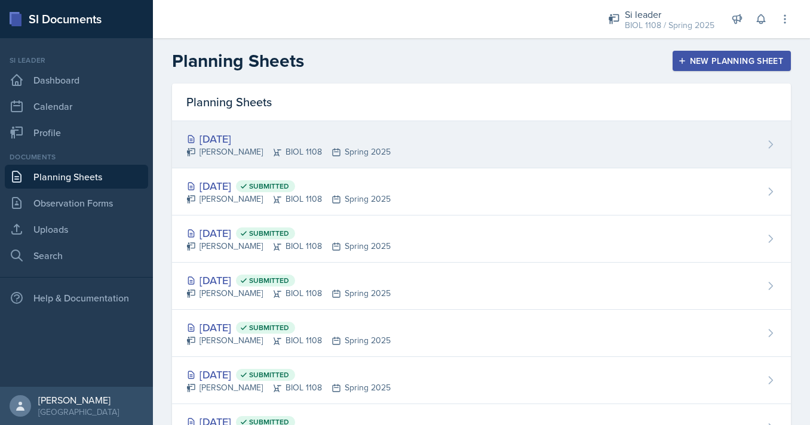
click at [270, 143] on div "[DATE]" at bounding box center [288, 139] width 204 height 16
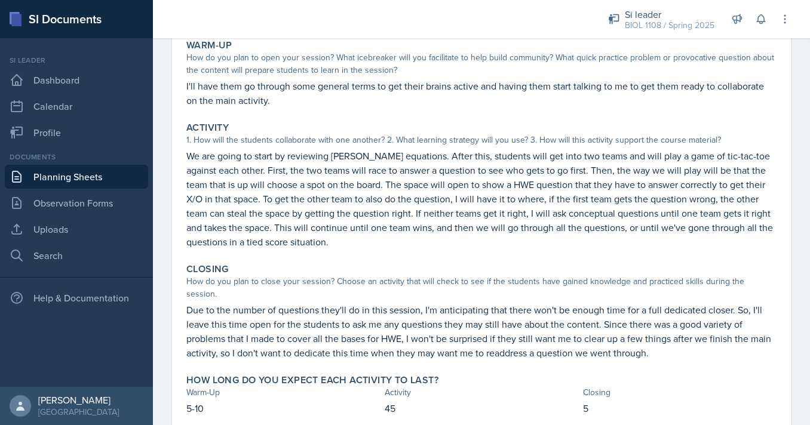
scroll to position [129, 0]
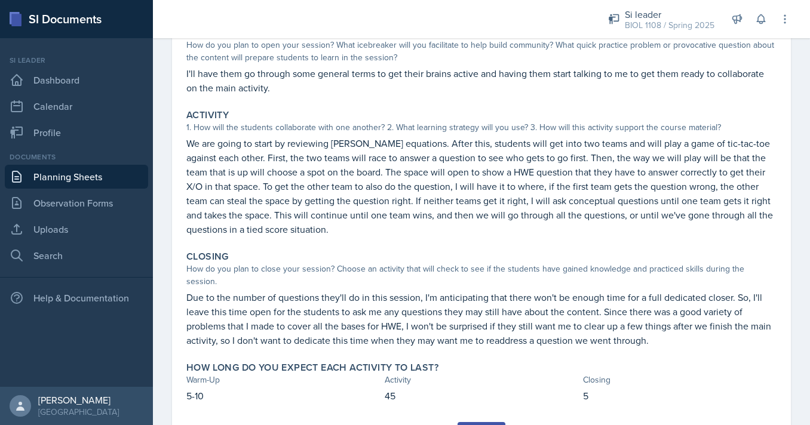
click at [310, 221] on p "We are going to start by reviewing [PERSON_NAME] equations. After this, student…" at bounding box center [481, 186] width 590 height 100
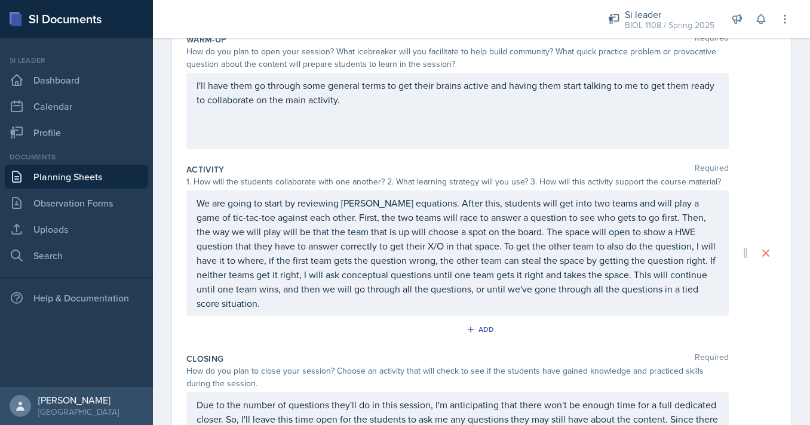
click at [321, 253] on p "We are going to start by reviewing [PERSON_NAME] equations. After this, student…" at bounding box center [457, 253] width 522 height 115
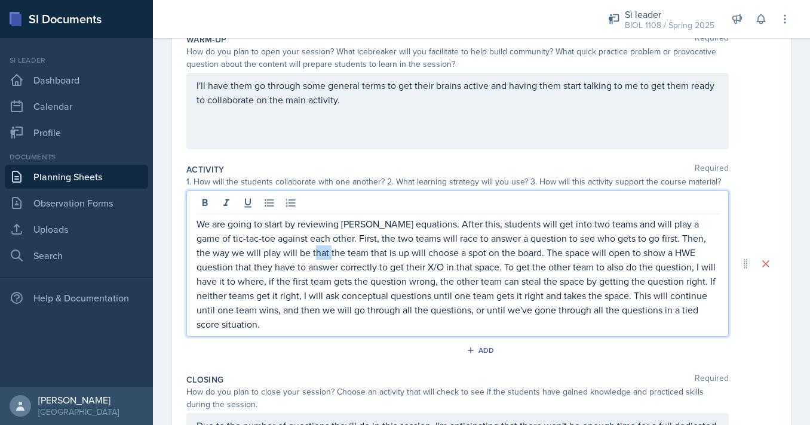
click at [321, 253] on p "We are going to start by reviewing [PERSON_NAME] equations. After this, student…" at bounding box center [457, 274] width 522 height 115
copy p "We are going to start by reviewing [PERSON_NAME] equations. After this, student…"
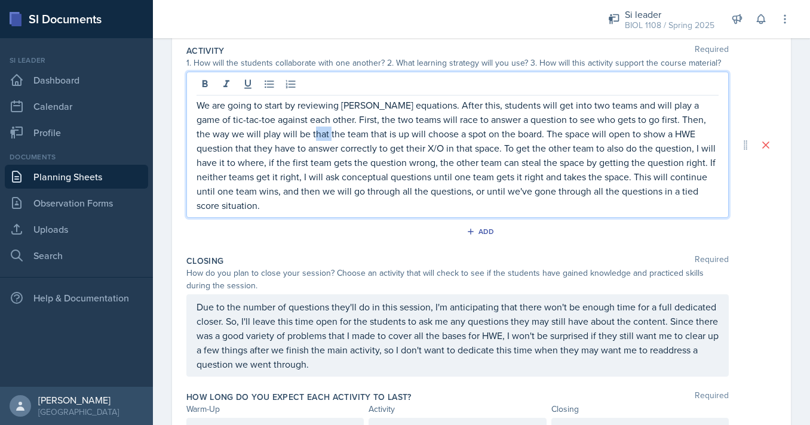
scroll to position [313, 0]
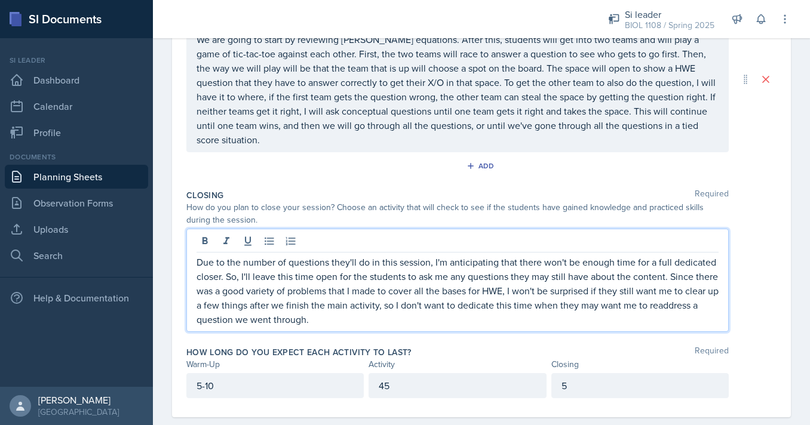
click at [356, 284] on p "Due to the number of questions they'll do in this session, I'm anticipating tha…" at bounding box center [457, 291] width 522 height 72
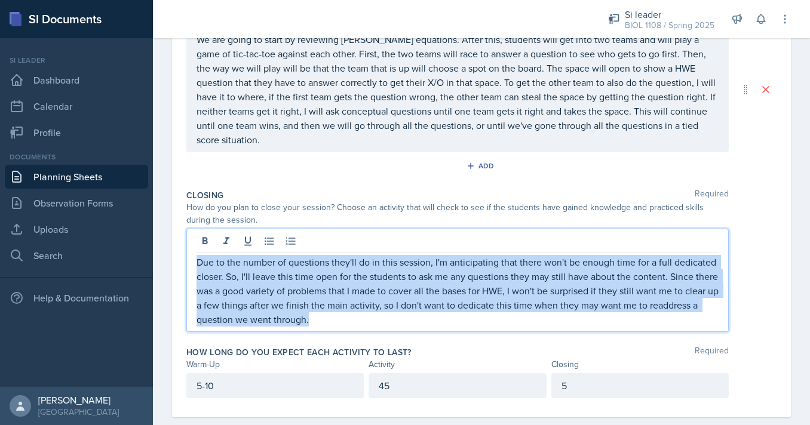
drag, startPoint x: 325, startPoint y: 325, endPoint x: 185, endPoint y: 259, distance: 154.9
click at [186, 259] on div "Due to the number of questions they'll do in this session, I'm anticipating tha…" at bounding box center [457, 280] width 542 height 103
copy p "Due to the number of questions they'll do in this session, I'm anticipating tha…"
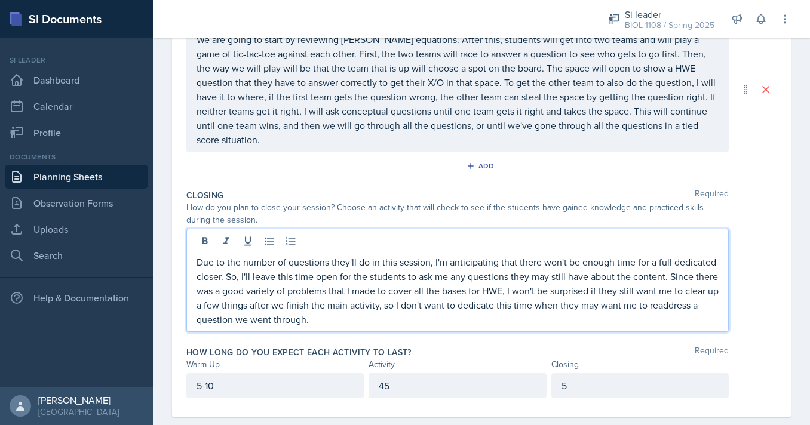
click at [342, 324] on p "Due to the number of questions they'll do in this session, I'm anticipating tha…" at bounding box center [457, 291] width 522 height 72
